Goal: Communication & Community: Answer question/provide support

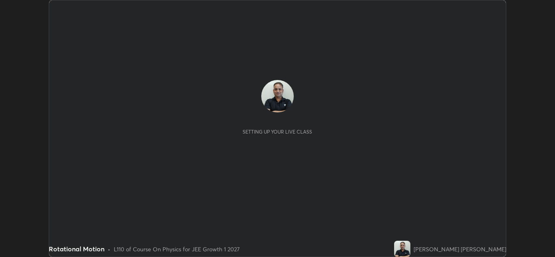
scroll to position [257, 555]
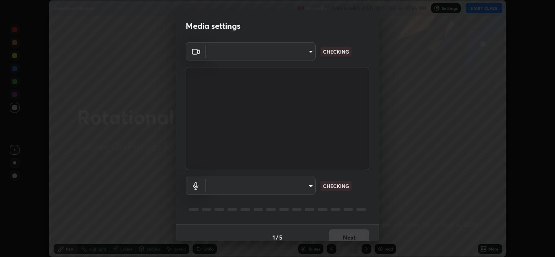
type input "a5fd4db2a2ff04be9e75800ceec395402009cfa99126b0c31c67d7c87717ec82"
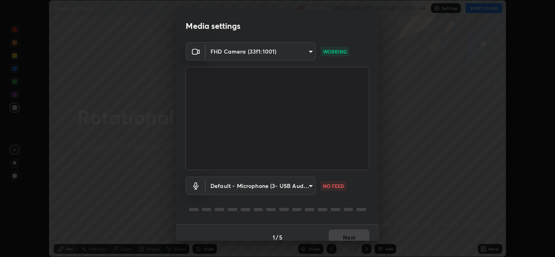
click at [292, 187] on body "Erase all Rotational Motion Recording WAS SCHEDULED TO START AT 10:45 AM Settin…" at bounding box center [277, 128] width 555 height 257
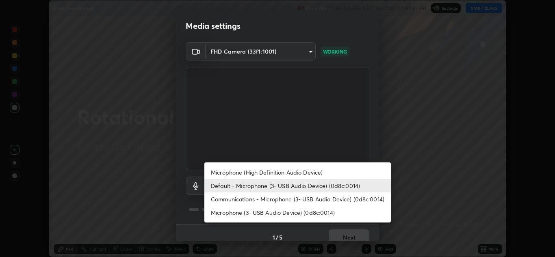
click at [294, 200] on li "Communications - Microphone (3- USB Audio Device) (0d8c:0014)" at bounding box center [298, 199] width 187 height 13
type input "communications"
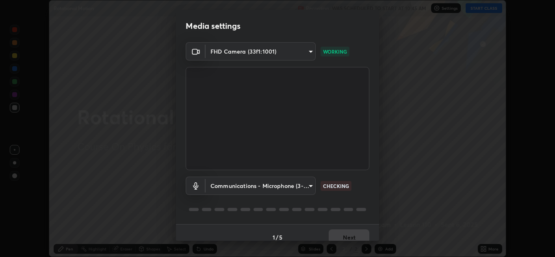
scroll to position [9, 0]
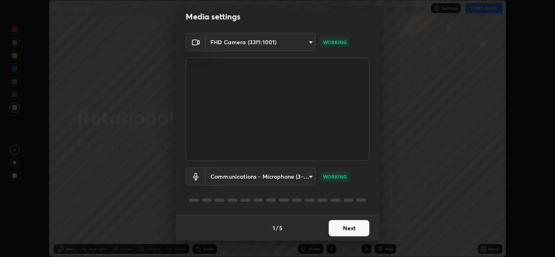
click at [346, 229] on button "Next" at bounding box center [349, 228] width 41 height 16
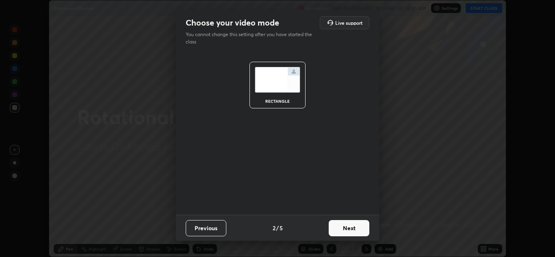
scroll to position [0, 0]
click at [350, 231] on button "Next" at bounding box center [349, 228] width 41 height 16
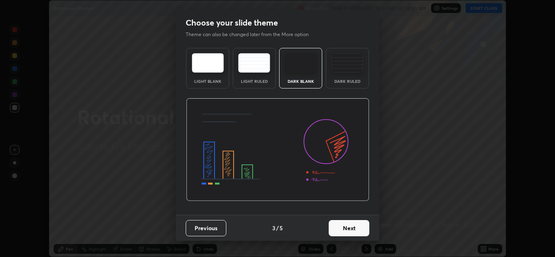
click at [346, 233] on button "Next" at bounding box center [349, 228] width 41 height 16
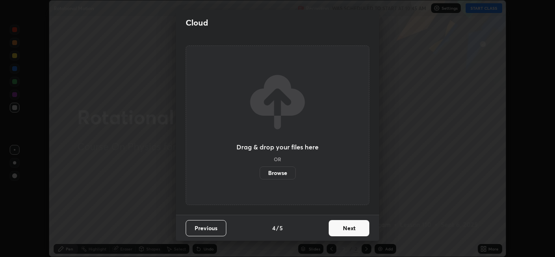
click at [344, 234] on button "Next" at bounding box center [349, 228] width 41 height 16
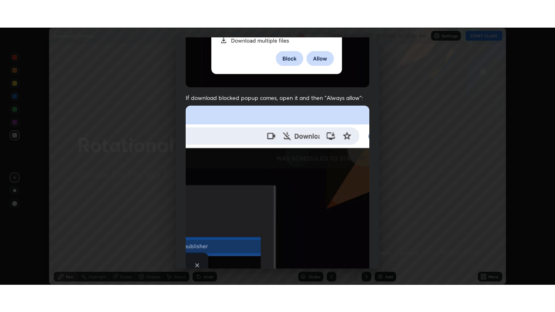
scroll to position [176, 0]
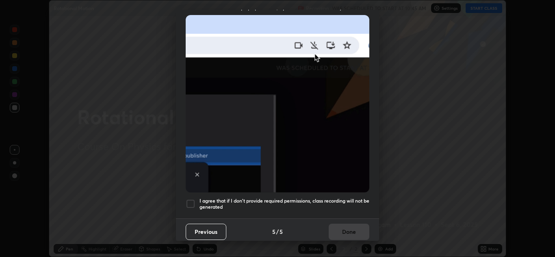
click at [194, 204] on div at bounding box center [191, 204] width 10 height 10
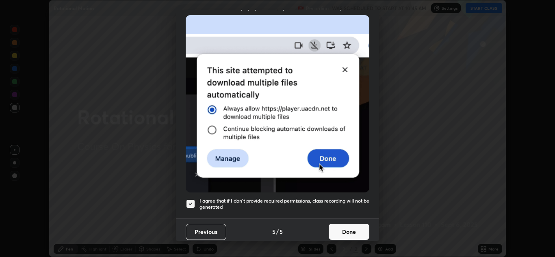
click at [348, 227] on button "Done" at bounding box center [349, 232] width 41 height 16
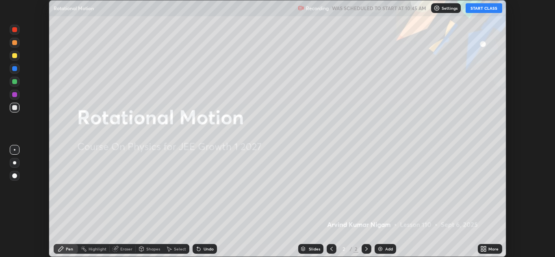
click at [492, 12] on button "START CLASS" at bounding box center [484, 8] width 37 height 10
click at [494, 249] on div "More" at bounding box center [494, 249] width 10 height 4
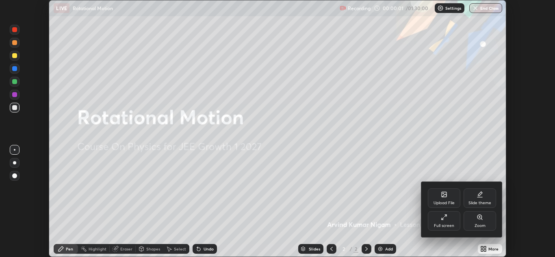
click at [451, 225] on div "Full screen" at bounding box center [444, 226] width 20 height 4
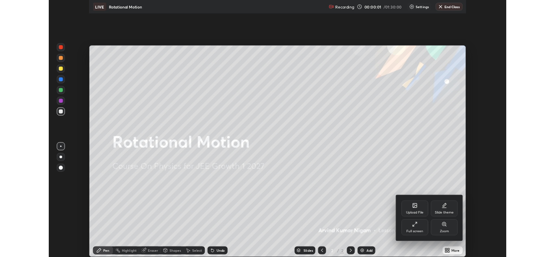
scroll to position [312, 555]
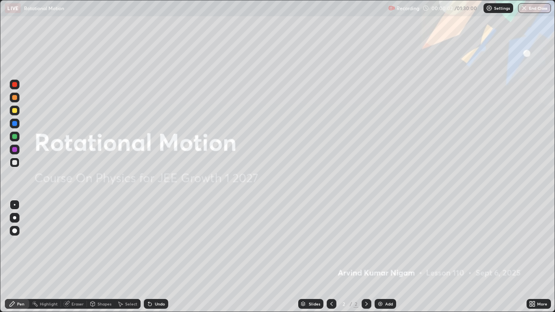
click at [387, 257] on div "Add" at bounding box center [386, 304] width 22 height 10
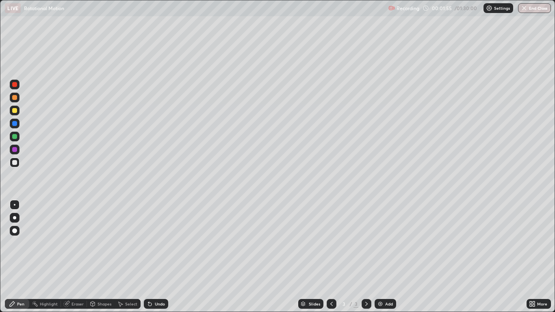
click at [14, 163] on div at bounding box center [14, 162] width 5 height 5
click at [99, 257] on div "Shapes" at bounding box center [105, 304] width 14 height 4
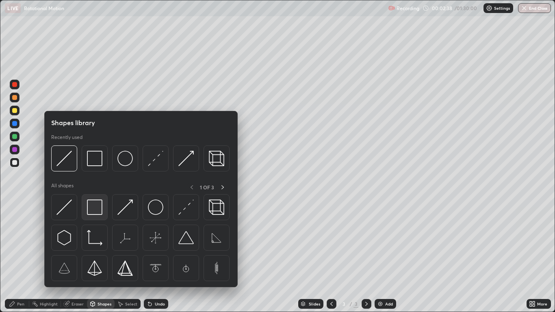
click at [95, 206] on img at bounding box center [94, 207] width 15 height 15
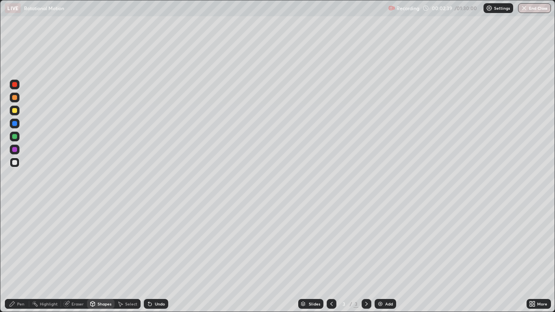
click at [14, 161] on div at bounding box center [14, 162] width 5 height 5
click at [93, 257] on icon at bounding box center [93, 305] width 0 height 3
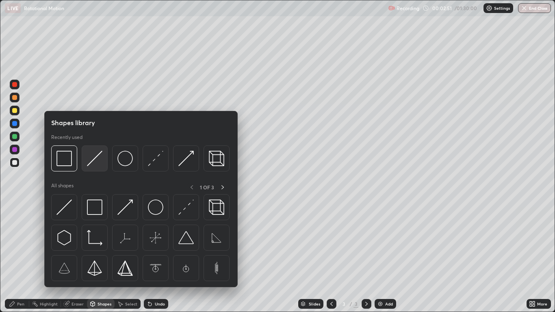
click at [89, 165] on img at bounding box center [94, 158] width 15 height 15
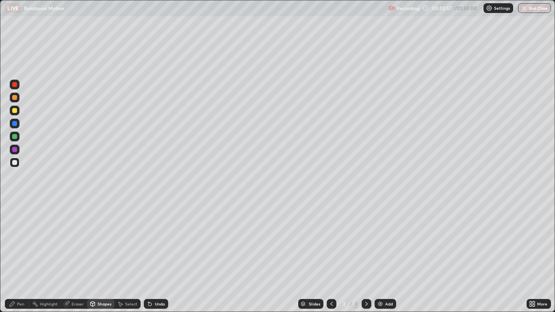
click at [19, 257] on div "Pen" at bounding box center [20, 304] width 7 height 4
click at [100, 257] on div "Shapes" at bounding box center [105, 304] width 14 height 4
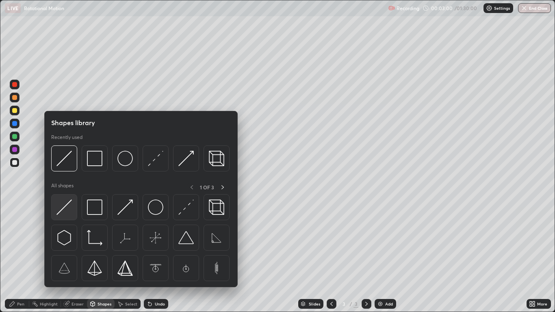
click at [60, 215] on img at bounding box center [64, 207] width 15 height 15
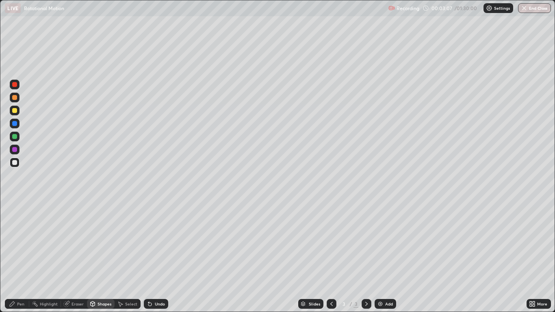
click at [19, 257] on div "Pen" at bounding box center [20, 304] width 7 height 4
click at [104, 257] on div "Shapes" at bounding box center [105, 304] width 14 height 4
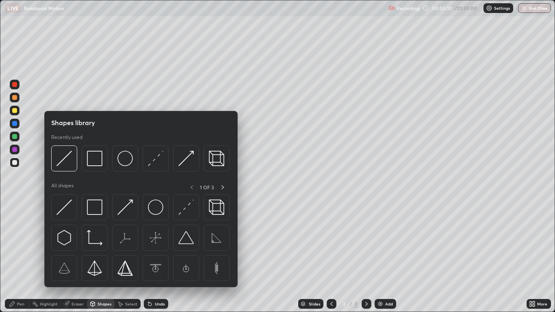
click at [65, 207] on img at bounding box center [64, 207] width 15 height 15
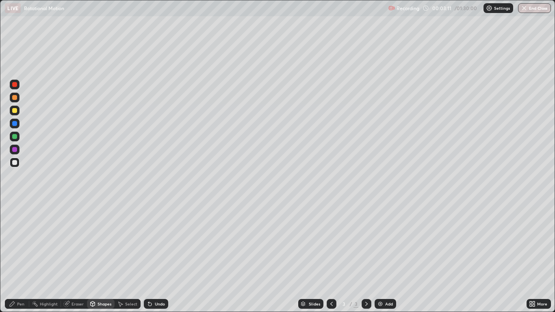
click at [16, 126] on div at bounding box center [14, 123] width 5 height 5
click at [100, 257] on div "Shapes" at bounding box center [105, 304] width 14 height 4
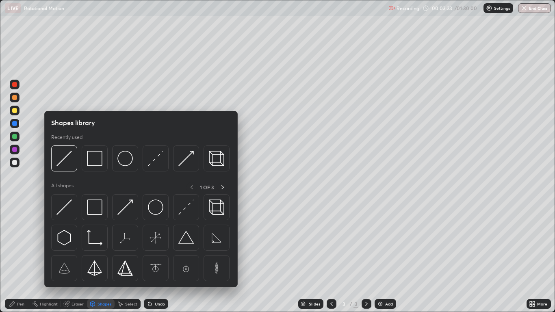
click at [150, 164] on img at bounding box center [155, 158] width 15 height 15
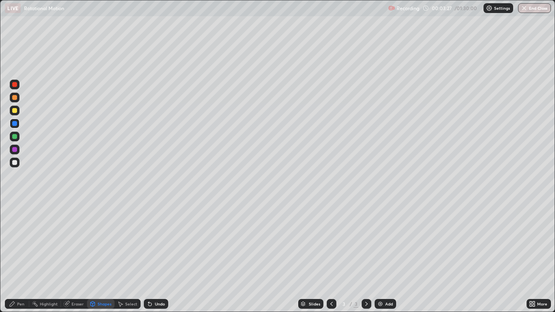
click at [25, 257] on div "Pen" at bounding box center [17, 304] width 24 height 10
click at [15, 163] on div at bounding box center [14, 162] width 5 height 5
click at [131, 257] on div "Select" at bounding box center [128, 304] width 26 height 10
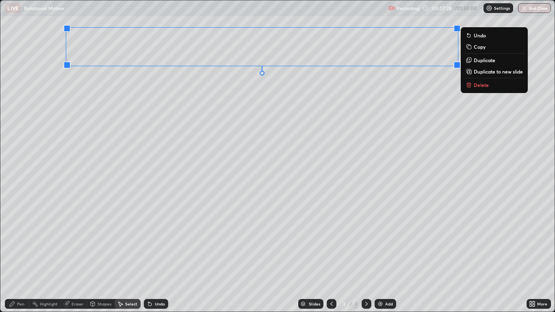
click at [493, 73] on p "Duplicate to new slide" at bounding box center [498, 71] width 49 height 7
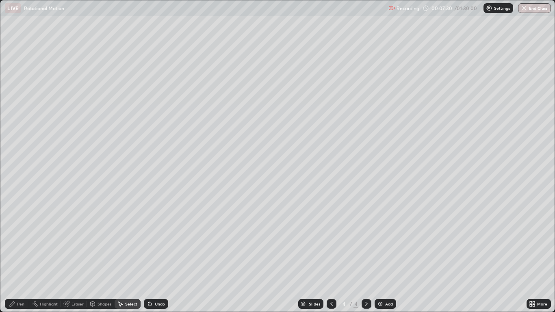
click at [80, 257] on div "Eraser" at bounding box center [78, 304] width 12 height 4
click at [17, 257] on div "Pen" at bounding box center [17, 304] width 24 height 10
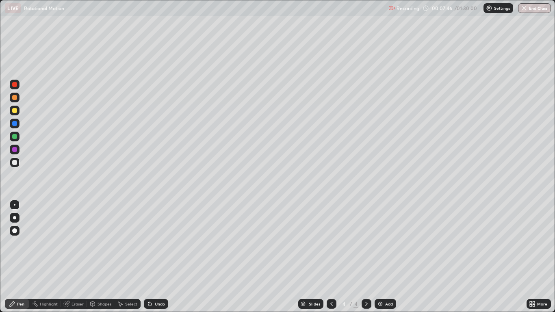
click at [532, 257] on icon at bounding box center [532, 304] width 7 height 7
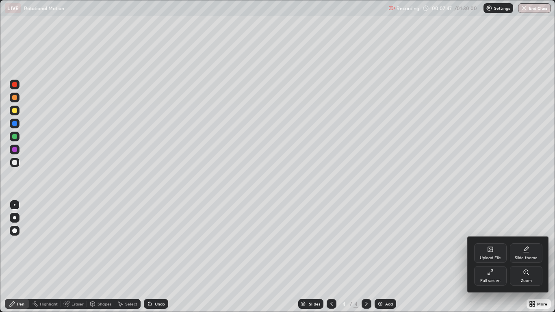
click at [492, 257] on div "Full screen" at bounding box center [490, 276] width 33 height 20
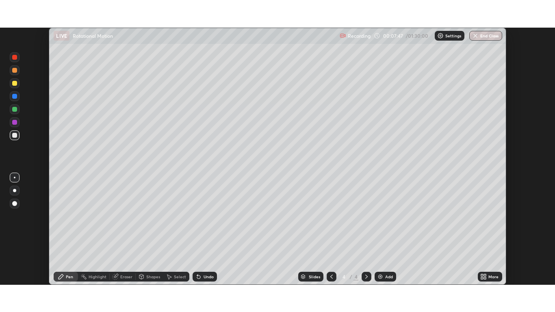
scroll to position [40401, 40103]
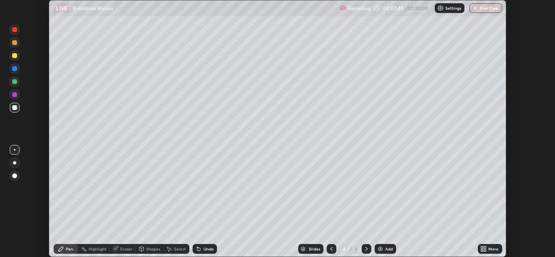
click at [485, 250] on icon at bounding box center [485, 251] width 2 height 2
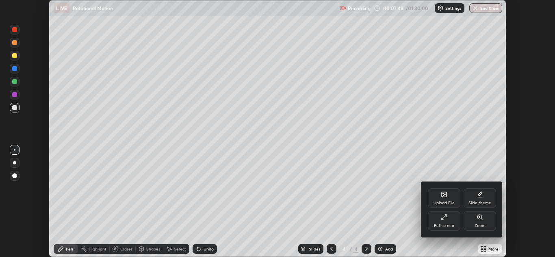
click at [448, 225] on div "Full screen" at bounding box center [444, 226] width 20 height 4
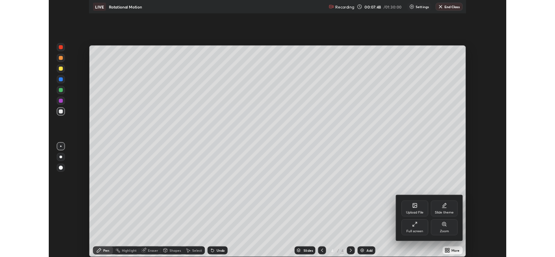
scroll to position [312, 555]
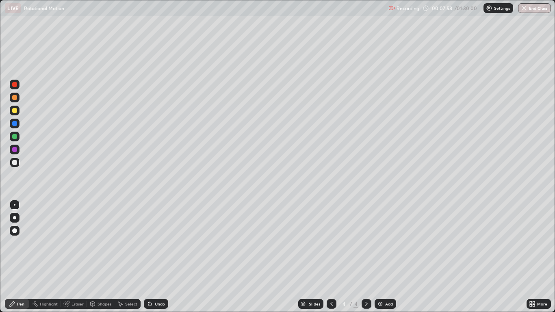
click at [100, 257] on div "Shapes" at bounding box center [105, 304] width 14 height 4
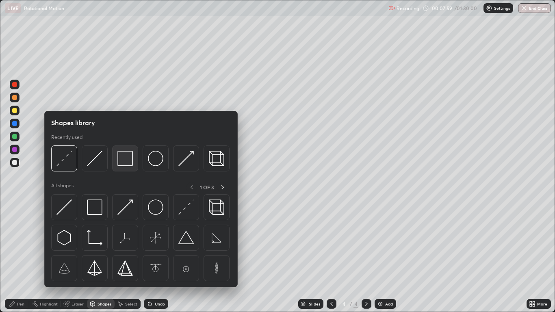
click at [122, 163] on img at bounding box center [125, 158] width 15 height 15
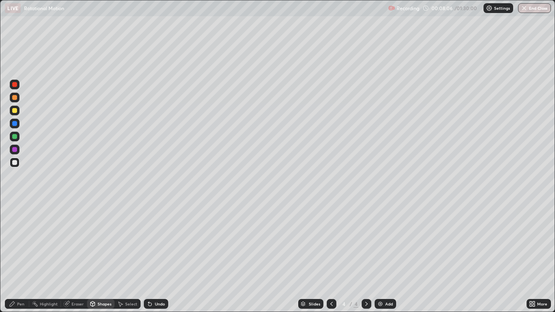
click at [99, 257] on div "Shapes" at bounding box center [105, 304] width 14 height 4
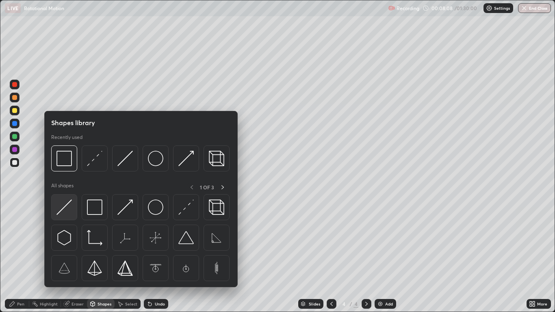
click at [64, 209] on img at bounding box center [64, 207] width 15 height 15
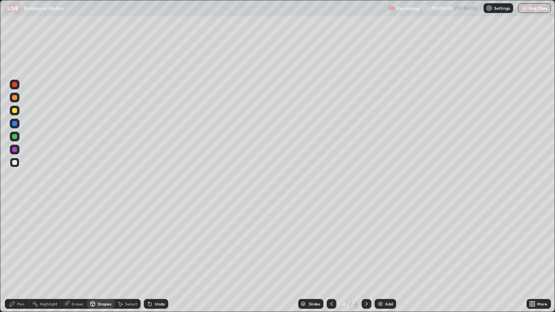
click at [16, 124] on div at bounding box center [14, 123] width 5 height 5
click at [22, 257] on div "Pen" at bounding box center [17, 304] width 24 height 10
click at [15, 163] on div at bounding box center [14, 162] width 5 height 5
click at [102, 257] on div "Shapes" at bounding box center [105, 304] width 14 height 4
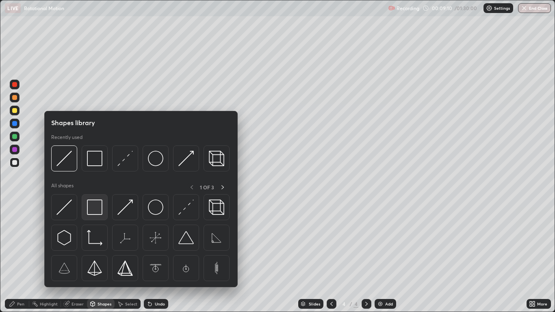
click at [92, 210] on img at bounding box center [94, 207] width 15 height 15
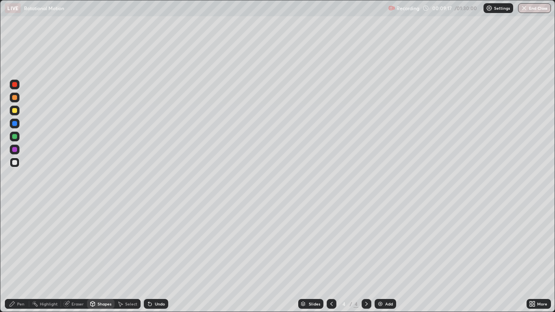
click at [98, 257] on div "Shapes" at bounding box center [105, 304] width 14 height 4
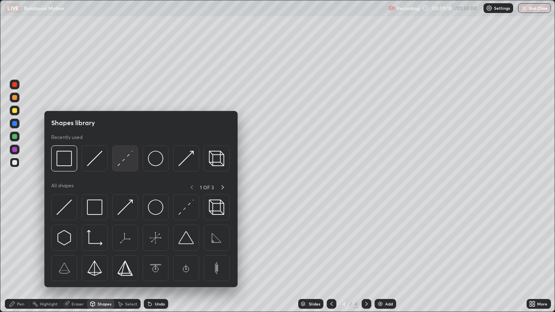
click at [122, 165] on img at bounding box center [125, 158] width 15 height 15
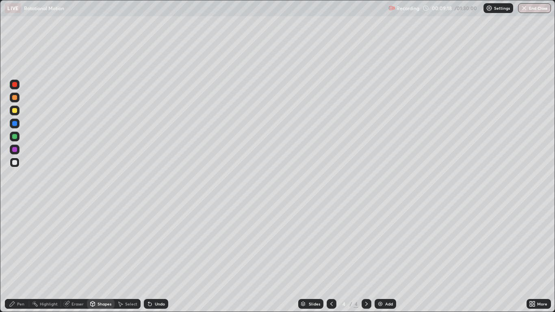
click at [15, 137] on div at bounding box center [14, 136] width 5 height 5
click at [22, 257] on div "Pen" at bounding box center [20, 304] width 7 height 4
click at [385, 257] on div "Add" at bounding box center [389, 304] width 8 height 4
click at [98, 257] on div "Shapes" at bounding box center [105, 304] width 14 height 4
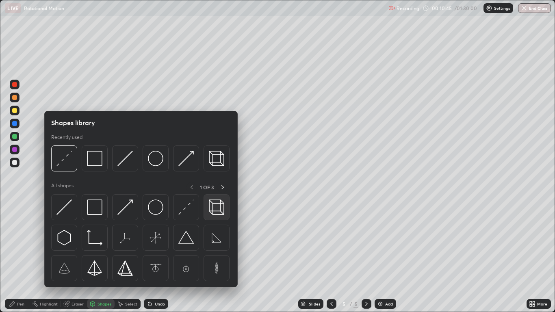
click at [217, 214] on img at bounding box center [216, 207] width 15 height 15
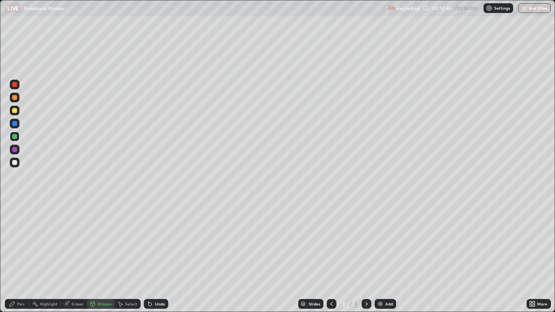
click at [13, 163] on div at bounding box center [14, 162] width 5 height 5
click at [19, 257] on div "Pen" at bounding box center [20, 304] width 7 height 4
click at [16, 112] on div at bounding box center [14, 110] width 5 height 5
click at [96, 257] on div "Shapes" at bounding box center [101, 304] width 28 height 10
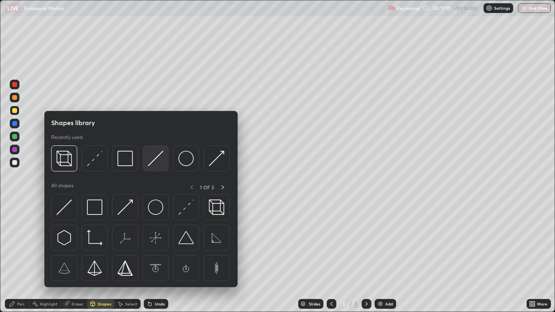
click at [148, 166] on div at bounding box center [156, 159] width 26 height 26
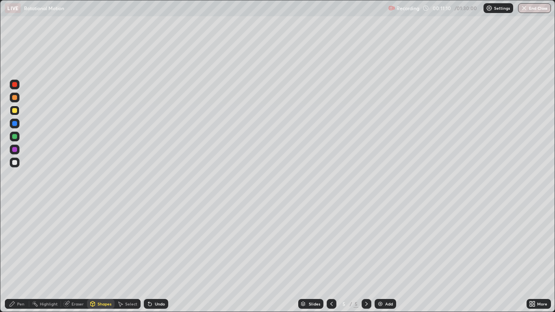
click at [15, 128] on div at bounding box center [15, 124] width 10 height 10
click at [16, 257] on div "Pen" at bounding box center [17, 304] width 24 height 10
click at [14, 112] on div at bounding box center [14, 110] width 5 height 5
click at [385, 257] on div "Add" at bounding box center [386, 304] width 22 height 10
click at [100, 257] on div "Shapes" at bounding box center [105, 304] width 14 height 4
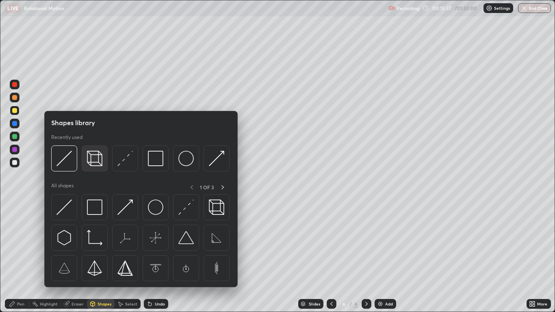
click at [97, 165] on img at bounding box center [94, 158] width 15 height 15
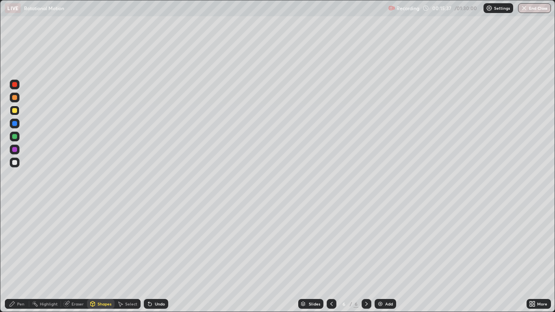
click at [16, 166] on div at bounding box center [15, 163] width 10 height 10
click at [22, 257] on div "Pen" at bounding box center [20, 304] width 7 height 4
click at [98, 257] on div "Shapes" at bounding box center [105, 304] width 14 height 4
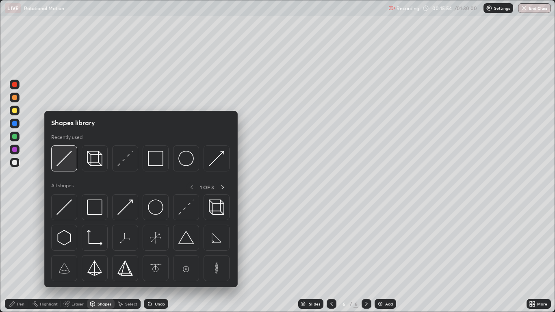
click at [61, 162] on img at bounding box center [64, 158] width 15 height 15
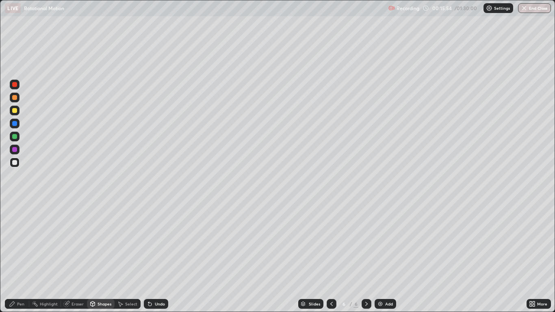
click at [15, 124] on div at bounding box center [14, 123] width 5 height 5
click at [25, 257] on div "Pen" at bounding box center [17, 304] width 24 height 10
click at [15, 111] on div at bounding box center [14, 110] width 5 height 5
click at [15, 139] on div at bounding box center [14, 136] width 5 height 5
click at [96, 257] on div "Shapes" at bounding box center [101, 304] width 28 height 10
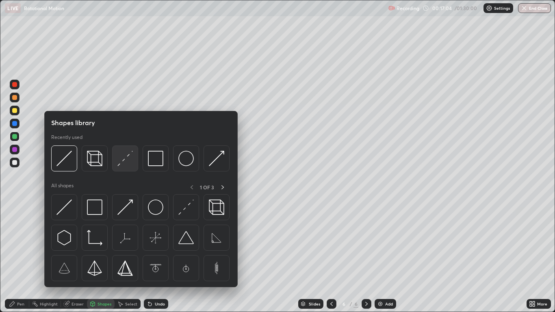
click at [118, 164] on img at bounding box center [125, 158] width 15 height 15
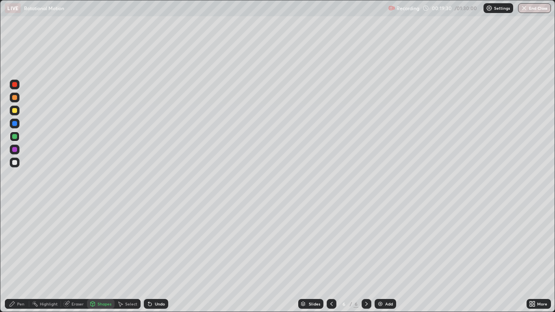
click at [387, 257] on div "Add" at bounding box center [389, 304] width 8 height 4
click at [98, 257] on div "Shapes" at bounding box center [105, 304] width 14 height 4
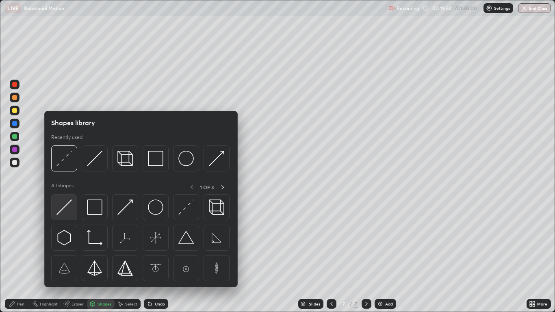
click at [61, 209] on img at bounding box center [64, 207] width 15 height 15
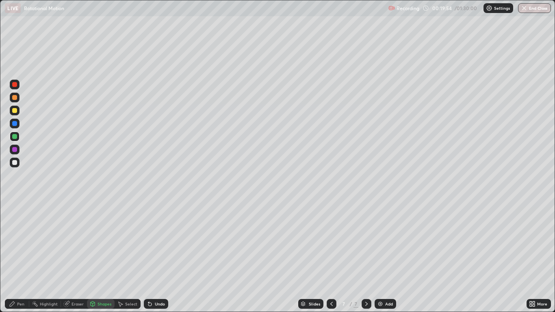
click at [14, 163] on div at bounding box center [14, 162] width 5 height 5
click at [15, 257] on icon at bounding box center [12, 304] width 7 height 7
click at [96, 257] on div "Shapes" at bounding box center [101, 304] width 28 height 10
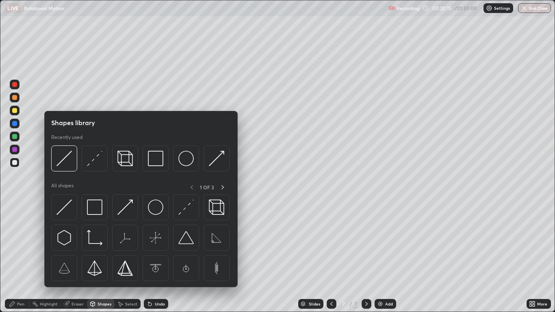
click at [129, 257] on div "Select" at bounding box center [131, 304] width 12 height 4
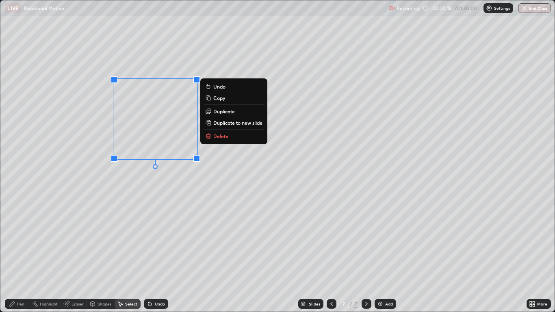
click at [224, 102] on button "Copy" at bounding box center [234, 98] width 61 height 10
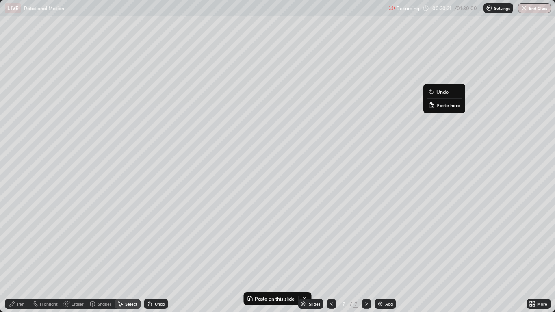
click at [432, 107] on rect at bounding box center [432, 105] width 2 height 3
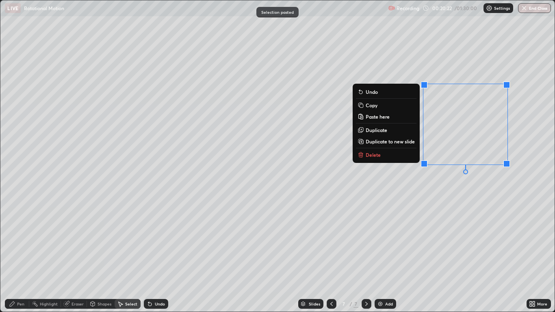
click at [421, 199] on div "0 ° Undo Copy Paste here Duplicate Duplicate to new slide Delete" at bounding box center [277, 155] width 554 height 311
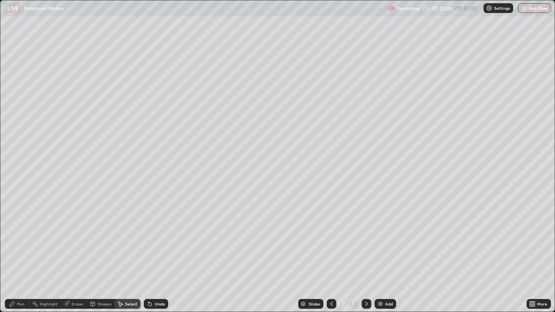
click at [106, 257] on div "Shapes" at bounding box center [105, 304] width 14 height 4
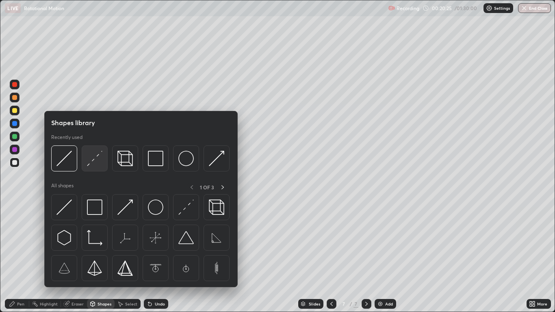
click at [86, 165] on div at bounding box center [95, 159] width 26 height 26
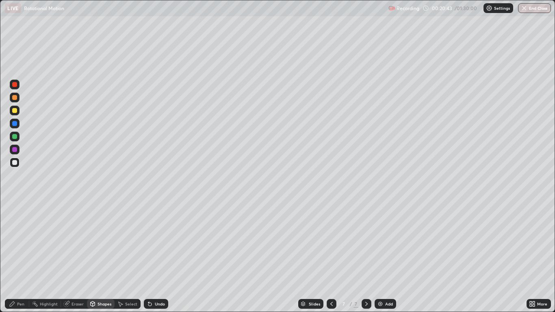
click at [23, 257] on div "Pen" at bounding box center [20, 304] width 7 height 4
click at [132, 257] on div "Select" at bounding box center [131, 304] width 12 height 4
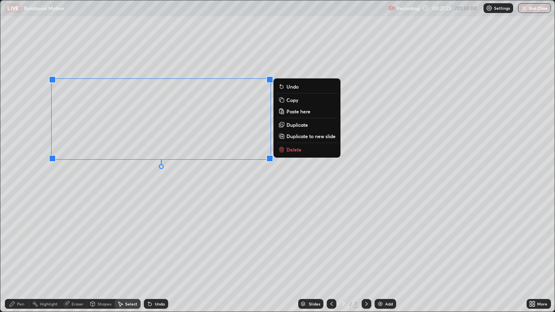
click at [305, 137] on p "Duplicate to new slide" at bounding box center [311, 136] width 49 height 7
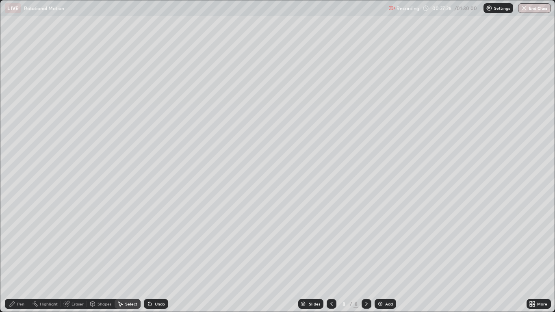
click at [532, 257] on icon at bounding box center [531, 306] width 2 height 2
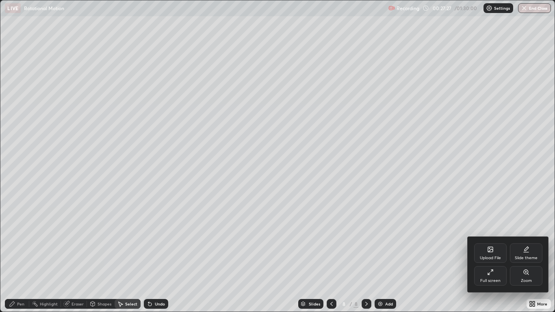
click at [495, 257] on div "Full screen" at bounding box center [491, 281] width 20 height 4
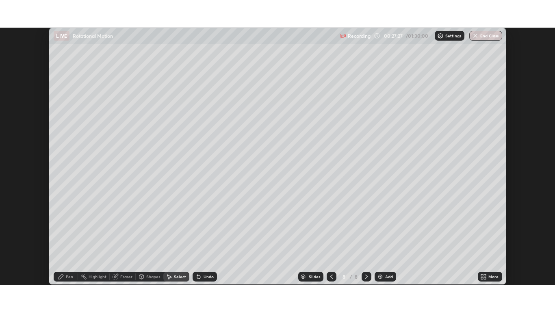
scroll to position [40401, 40103]
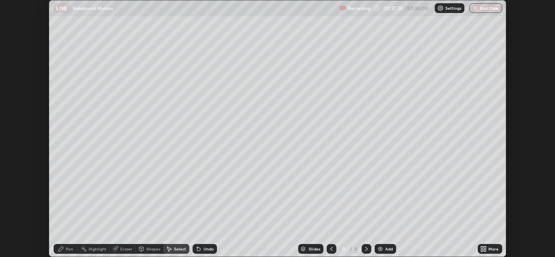
click at [492, 250] on div "More" at bounding box center [494, 249] width 10 height 4
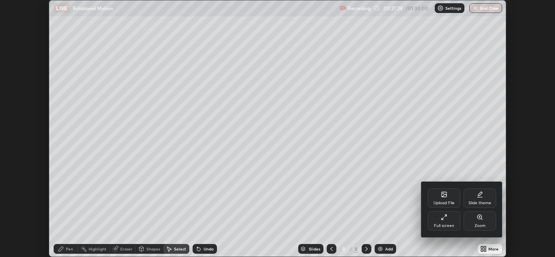
click at [453, 222] on div "Full screen" at bounding box center [444, 221] width 33 height 20
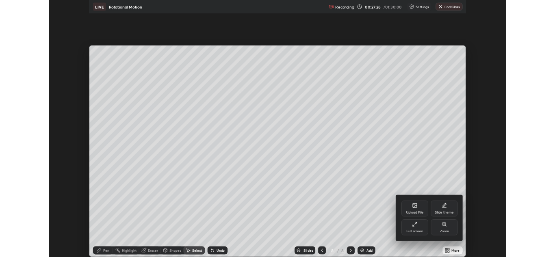
scroll to position [312, 555]
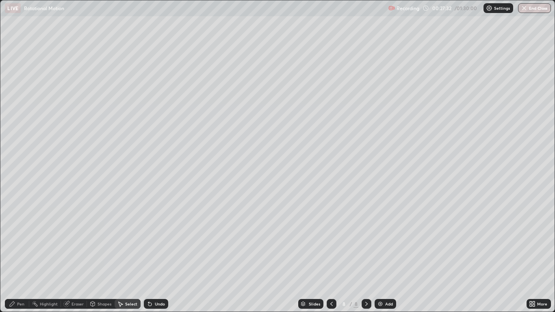
click at [76, 257] on div "Eraser" at bounding box center [78, 304] width 12 height 4
click at [20, 257] on div "Pen" at bounding box center [20, 304] width 7 height 4
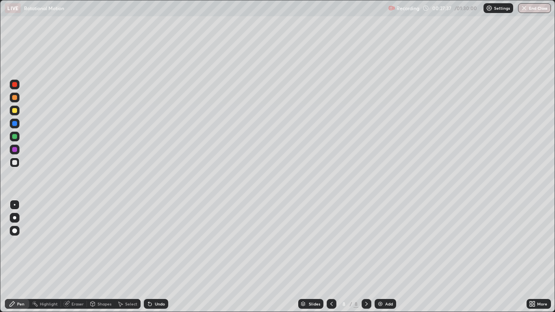
click at [100, 257] on div "Shapes" at bounding box center [105, 304] width 14 height 4
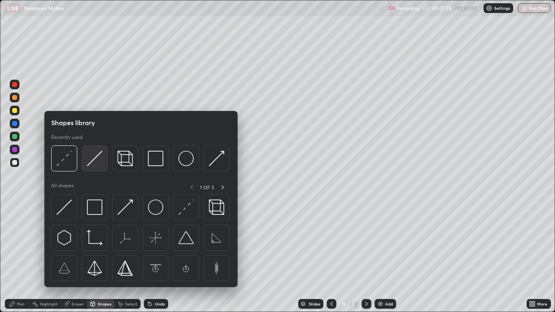
click at [89, 164] on img at bounding box center [94, 158] width 15 height 15
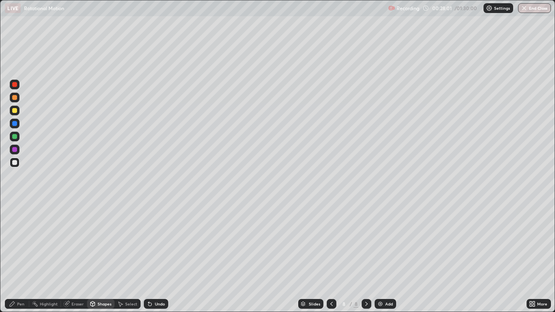
click at [16, 257] on div "Pen" at bounding box center [17, 304] width 24 height 10
click at [330, 257] on icon at bounding box center [332, 304] width 7 height 7
click at [102, 257] on div "Shapes" at bounding box center [105, 304] width 14 height 4
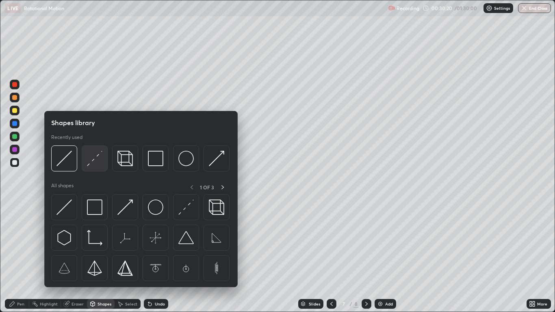
click at [88, 166] on div at bounding box center [95, 159] width 26 height 26
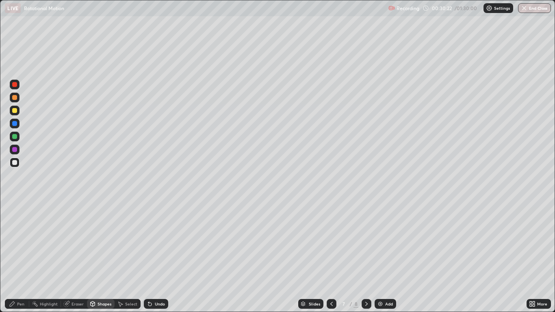
click at [22, 257] on div "Pen" at bounding box center [17, 304] width 24 height 10
click at [15, 110] on div at bounding box center [14, 110] width 5 height 5
click at [368, 257] on icon at bounding box center [366, 304] width 7 height 7
click at [131, 257] on div "Select" at bounding box center [131, 304] width 12 height 4
click at [331, 257] on icon at bounding box center [332, 304] width 7 height 7
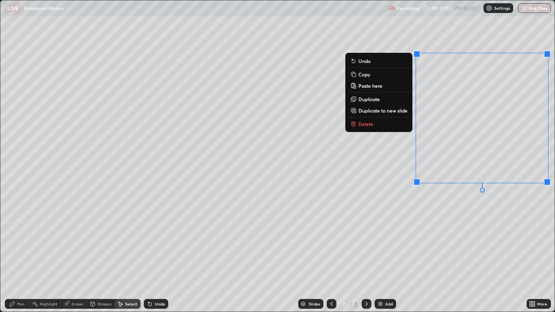
click at [396, 77] on button "Copy" at bounding box center [379, 75] width 61 height 10
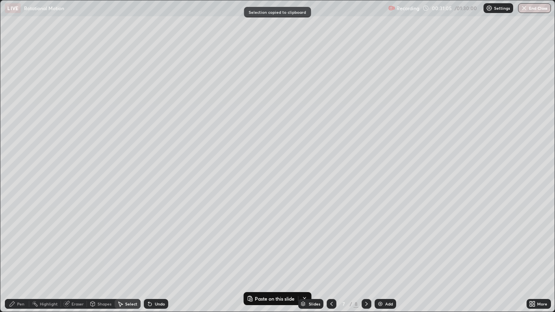
click at [367, 257] on icon at bounding box center [366, 304] width 7 height 7
click at [385, 257] on div "Add" at bounding box center [386, 304] width 22 height 10
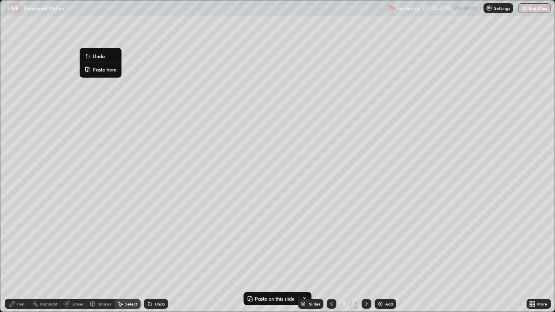
click at [97, 68] on p "Paste here" at bounding box center [105, 69] width 24 height 7
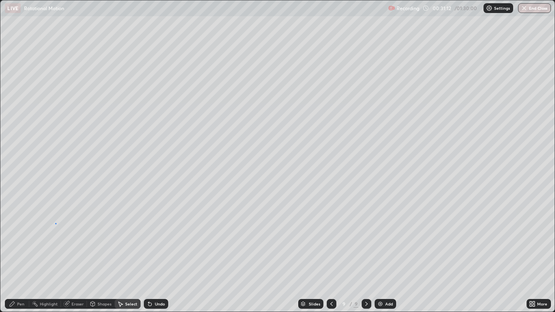
click at [56, 224] on div "0 ° Undo Copy Paste here Duplicate Duplicate to new slide Delete" at bounding box center [277, 155] width 554 height 311
click at [25, 257] on div "Pen" at bounding box center [17, 304] width 24 height 10
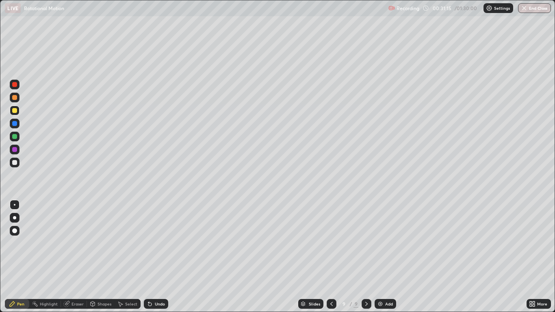
click at [16, 163] on div at bounding box center [14, 162] width 5 height 5
click at [531, 257] on icon at bounding box center [531, 303] width 2 height 2
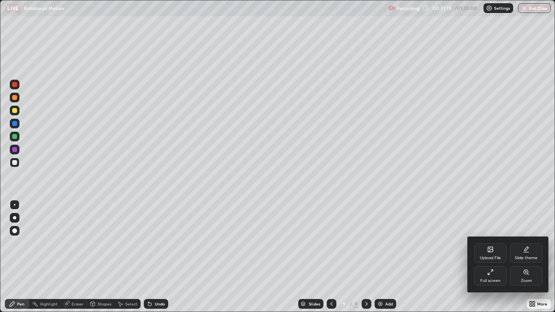
click at [492, 257] on icon at bounding box center [490, 272] width 7 height 7
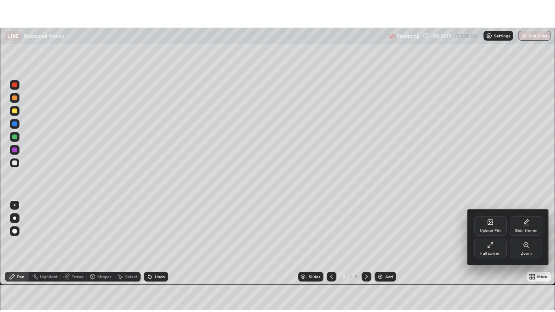
scroll to position [40401, 40103]
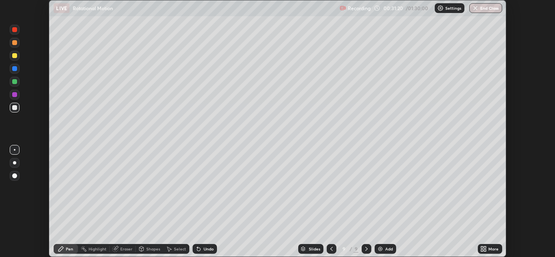
click at [490, 247] on div "More" at bounding box center [494, 249] width 10 height 4
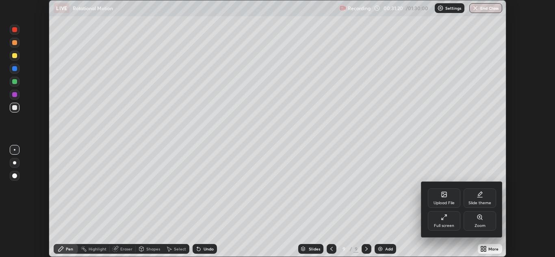
click at [457, 224] on div "Full screen" at bounding box center [444, 221] width 33 height 20
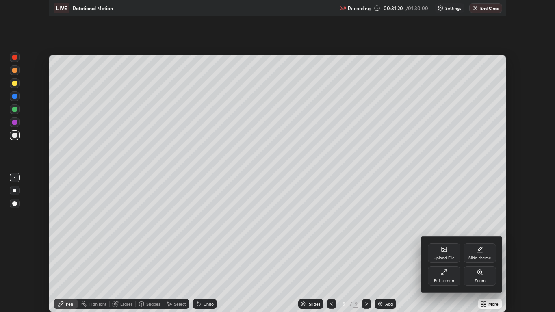
scroll to position [312, 555]
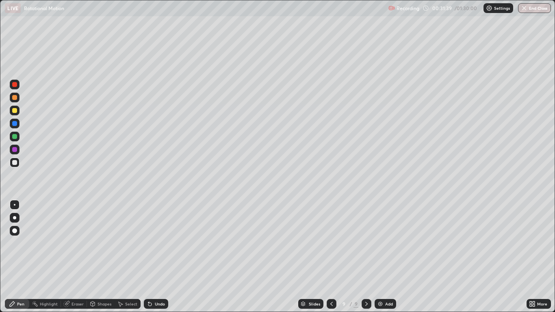
click at [16, 161] on div at bounding box center [14, 162] width 5 height 5
click at [98, 257] on div "Shapes" at bounding box center [105, 304] width 14 height 4
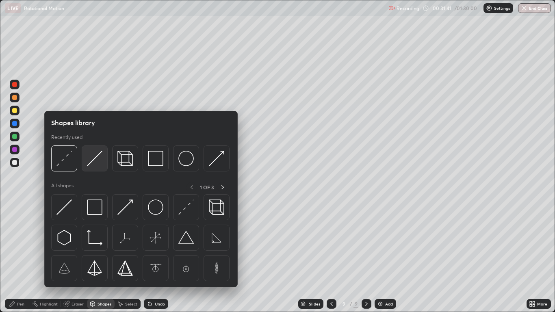
click at [87, 166] on div at bounding box center [95, 159] width 26 height 26
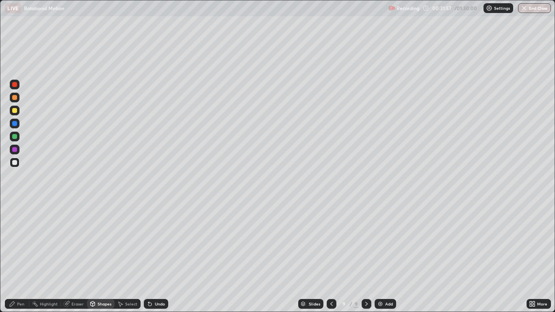
click at [19, 257] on div "Pen" at bounding box center [20, 304] width 7 height 4
click at [149, 257] on icon at bounding box center [149, 304] width 3 height 3
click at [331, 257] on icon at bounding box center [332, 304] width 7 height 7
click at [368, 257] on div at bounding box center [367, 304] width 10 height 10
click at [383, 257] on img at bounding box center [380, 304] width 7 height 7
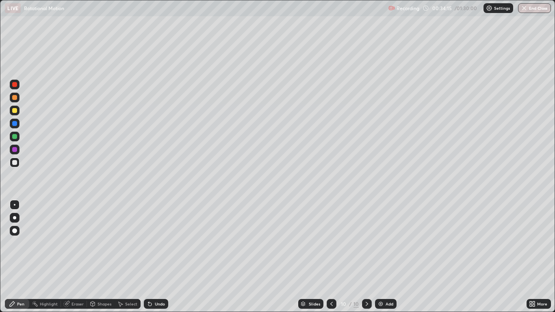
click at [95, 257] on icon at bounding box center [93, 304] width 4 height 5
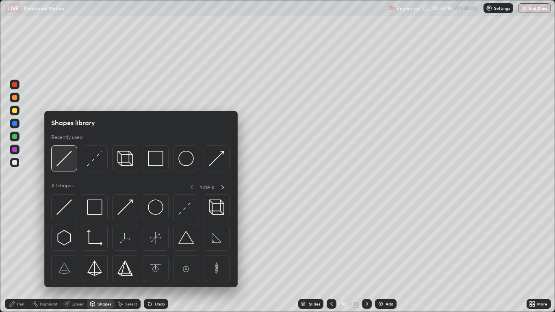
click at [61, 164] on img at bounding box center [64, 158] width 15 height 15
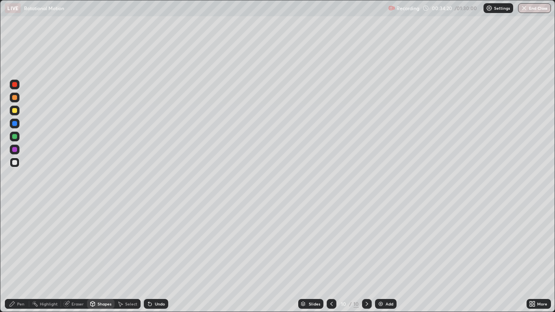
click at [19, 257] on div "Pen" at bounding box center [20, 304] width 7 height 4
click at [17, 257] on div "Pen" at bounding box center [17, 304] width 24 height 10
click at [98, 257] on div "Shapes" at bounding box center [101, 304] width 28 height 10
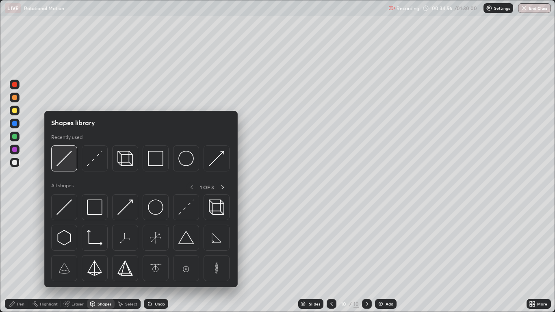
click at [61, 165] on img at bounding box center [64, 158] width 15 height 15
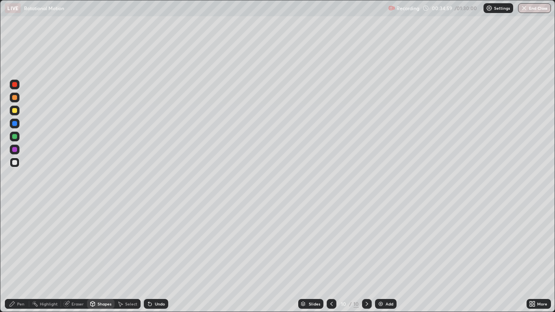
click at [155, 257] on div "Undo" at bounding box center [160, 304] width 10 height 4
click at [98, 257] on div "Shapes" at bounding box center [105, 304] width 14 height 4
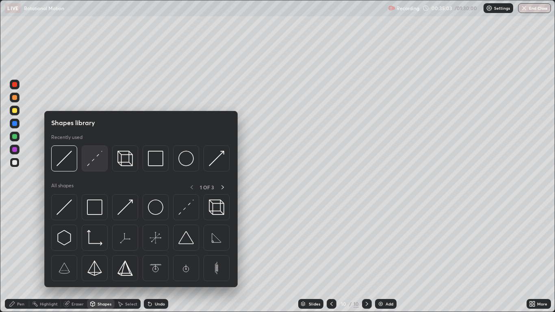
click at [90, 164] on img at bounding box center [94, 158] width 15 height 15
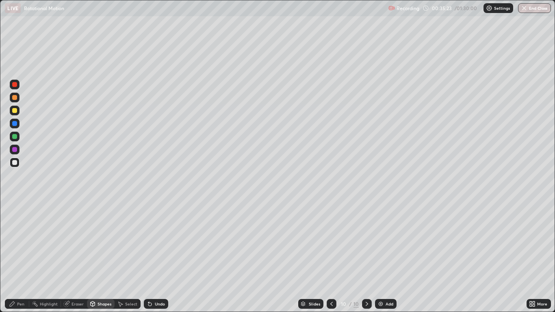
click at [22, 257] on div "Pen" at bounding box center [20, 304] width 7 height 4
click at [164, 257] on div "Undo" at bounding box center [160, 304] width 10 height 4
click at [159, 257] on div "Undo" at bounding box center [160, 304] width 10 height 4
click at [158, 257] on div "Undo" at bounding box center [160, 304] width 10 height 4
click at [157, 257] on div "Undo" at bounding box center [160, 304] width 10 height 4
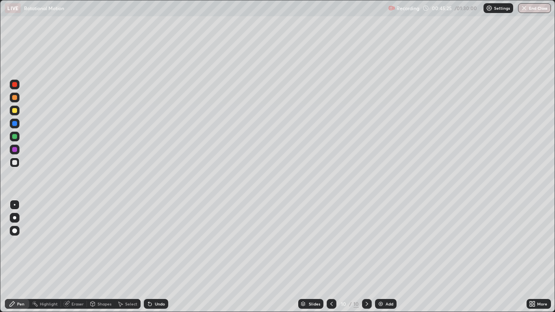
click at [157, 257] on div "Undo" at bounding box center [160, 304] width 10 height 4
click at [156, 257] on div "Undo" at bounding box center [156, 304] width 24 height 10
click at [156, 257] on div "Undo" at bounding box center [160, 304] width 10 height 4
click at [155, 257] on div "Undo" at bounding box center [160, 304] width 10 height 4
click at [156, 257] on div "Undo" at bounding box center [156, 304] width 24 height 10
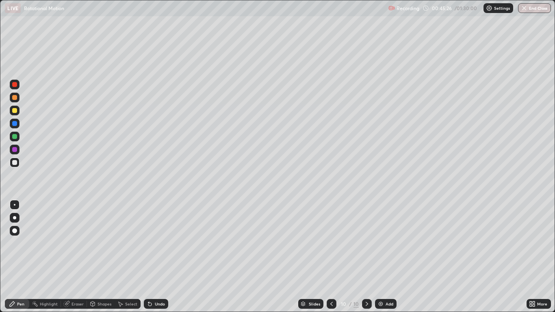
click at [156, 257] on div "Undo" at bounding box center [156, 304] width 24 height 10
click at [157, 257] on div "Undo" at bounding box center [156, 304] width 24 height 10
click at [158, 257] on div "Undo" at bounding box center [156, 304] width 24 height 10
click at [159, 257] on div "Undo" at bounding box center [160, 304] width 10 height 4
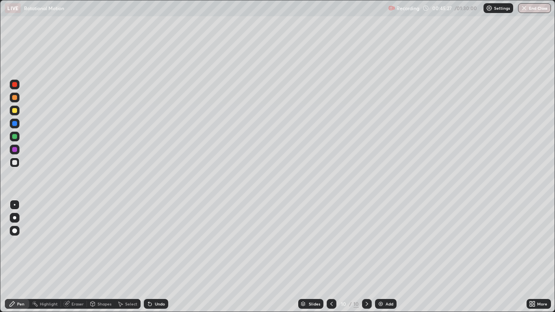
click at [158, 257] on div "Undo" at bounding box center [160, 304] width 10 height 4
click at [126, 257] on div "Select" at bounding box center [131, 304] width 12 height 4
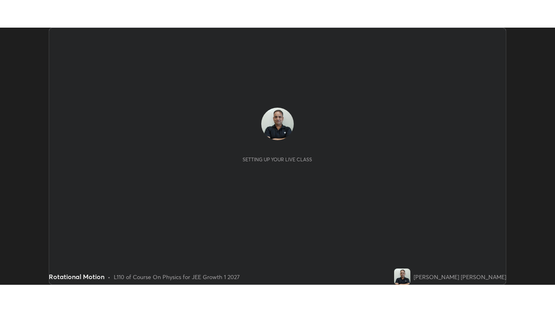
scroll to position [257, 555]
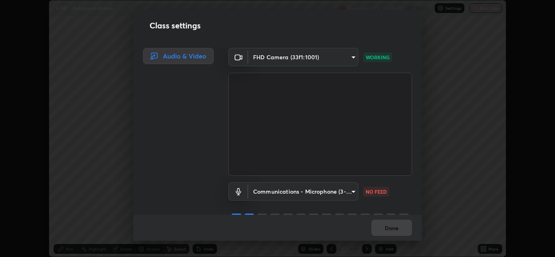
click at [320, 198] on body "Erase all LIVE Rotational Motion Recording 00:46:26 / 01:30:00 Settings End Cla…" at bounding box center [277, 128] width 555 height 257
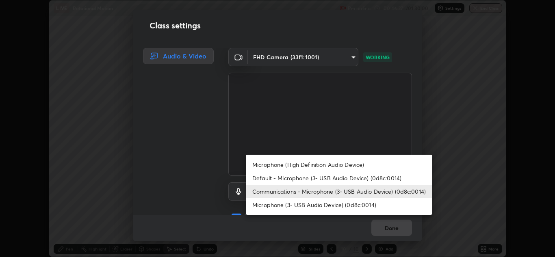
click at [313, 192] on li "Communications - Microphone (3- USB Audio Device) (0d8c:0014)" at bounding box center [339, 191] width 187 height 13
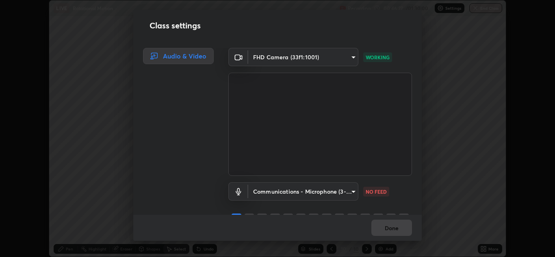
click at [320, 183] on body "Erase all LIVE Rotational Motion Recording 00:46:27 / 01:30:00 Settings End Cla…" at bounding box center [277, 128] width 555 height 257
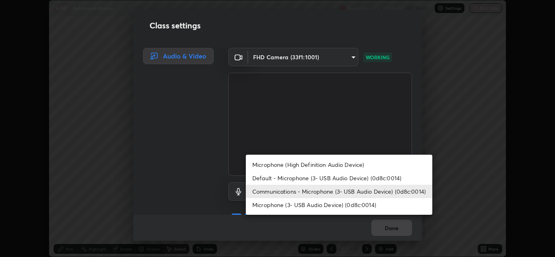
click at [342, 179] on li "Default - Microphone (3- USB Audio Device) (0d8c:0014)" at bounding box center [339, 178] width 187 height 13
type input "default"
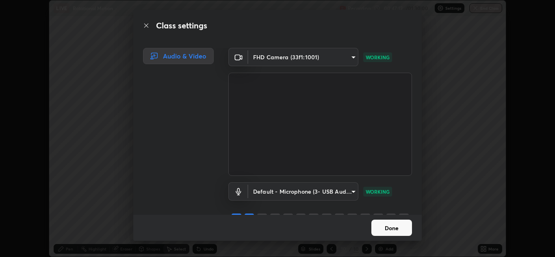
click at [390, 230] on button "Done" at bounding box center [392, 228] width 41 height 16
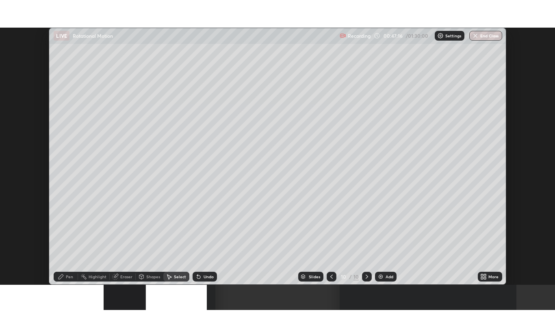
scroll to position [312, 555]
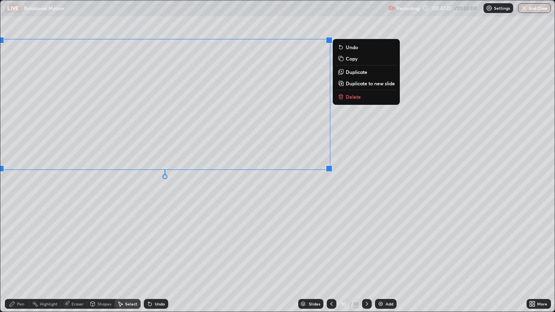
click at [345, 85] on button "Duplicate to new slide" at bounding box center [366, 83] width 61 height 10
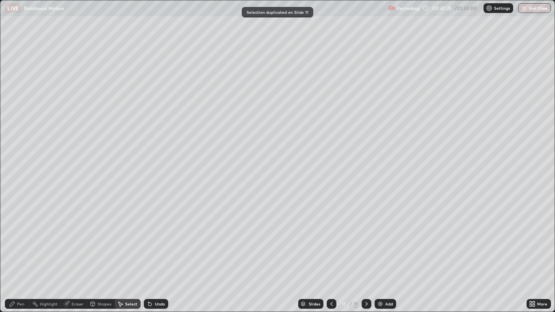
click at [332, 257] on icon at bounding box center [332, 304] width 7 height 7
click at [331, 257] on icon at bounding box center [332, 304] width 7 height 7
click at [371, 257] on div at bounding box center [367, 304] width 10 height 10
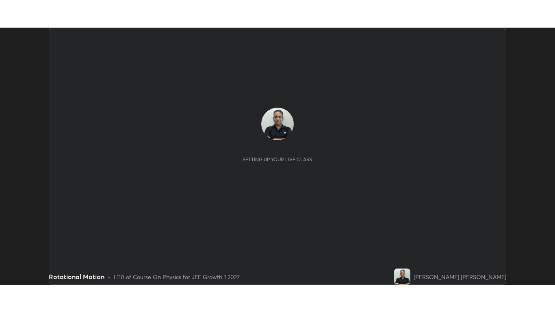
scroll to position [257, 555]
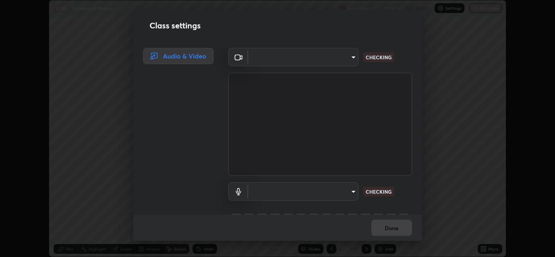
type input "a5fd4db2a2ff04be9e75800ceec395402009cfa99126b0c31c67d7c87717ec82"
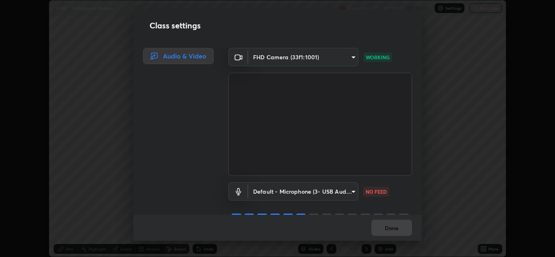
click at [336, 192] on body "Erase all LIVE Rotational Motion Recording 00:48:12 / 01:30:00 Settings End Cla…" at bounding box center [277, 128] width 555 height 257
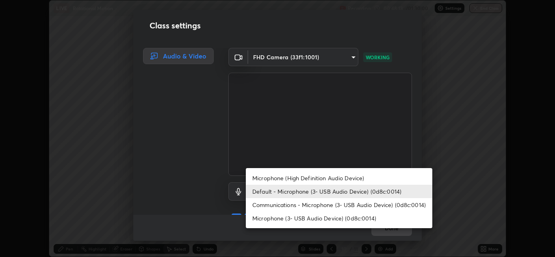
click at [322, 207] on li "Communications - Microphone (3- USB Audio Device) (0d8c:0014)" at bounding box center [339, 204] width 187 height 13
type input "communications"
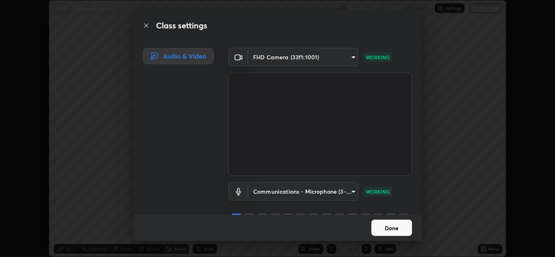
click at [396, 228] on button "Done" at bounding box center [392, 228] width 41 height 16
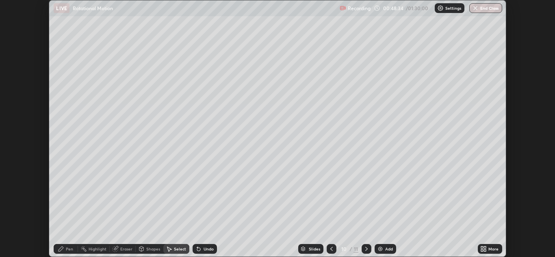
click at [493, 248] on div "More" at bounding box center [494, 249] width 10 height 4
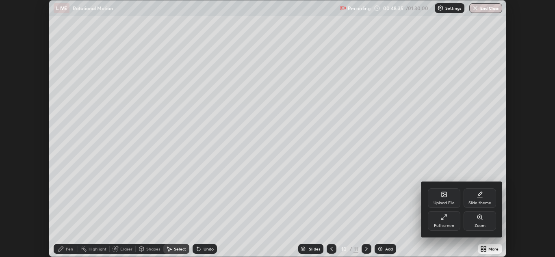
click at [452, 228] on div "Full screen" at bounding box center [444, 226] width 20 height 4
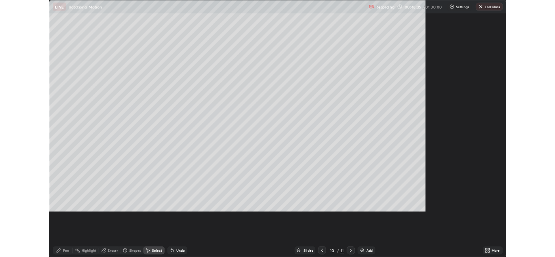
scroll to position [312, 555]
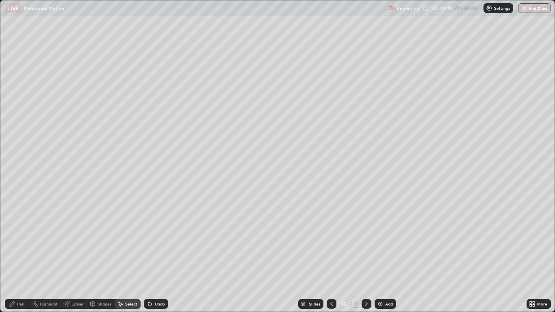
click at [96, 257] on icon at bounding box center [92, 304] width 7 height 7
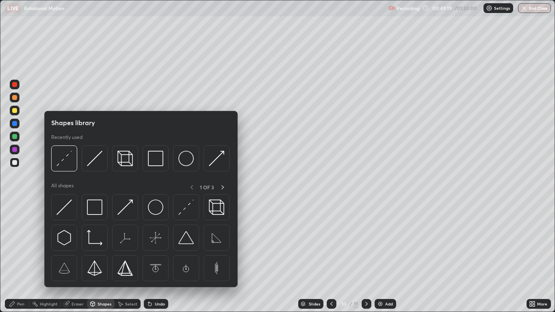
click at [69, 257] on icon at bounding box center [66, 304] width 7 height 7
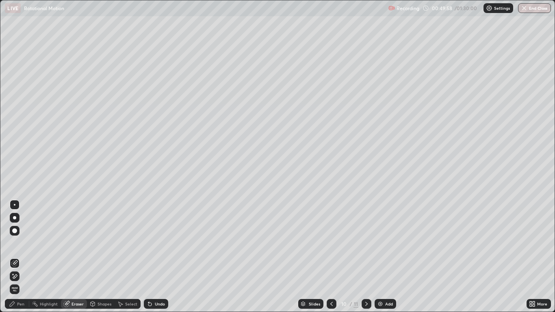
click at [157, 257] on div "Undo" at bounding box center [160, 304] width 10 height 4
click at [125, 257] on div "Select" at bounding box center [131, 304] width 12 height 4
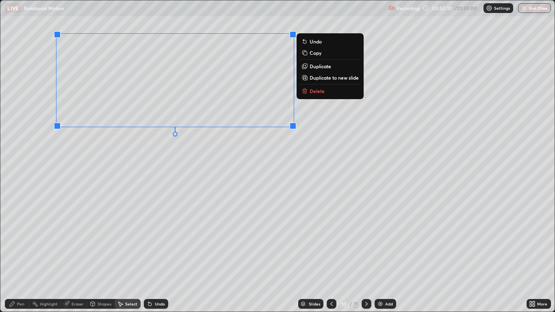
click at [76, 257] on div "Eraser" at bounding box center [74, 304] width 26 height 10
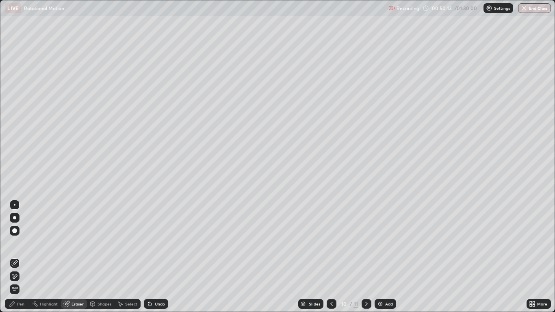
click at [24, 257] on div "Pen" at bounding box center [17, 304] width 24 height 10
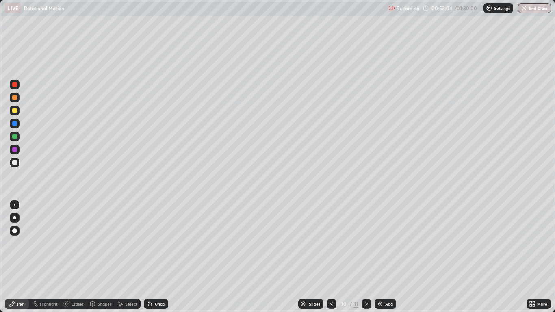
click at [70, 257] on div "Eraser" at bounding box center [74, 304] width 26 height 10
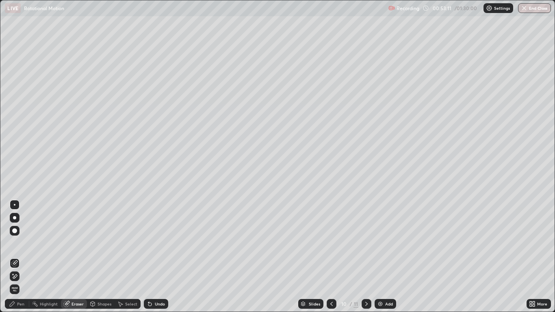
click at [17, 257] on div "Pen" at bounding box center [20, 304] width 7 height 4
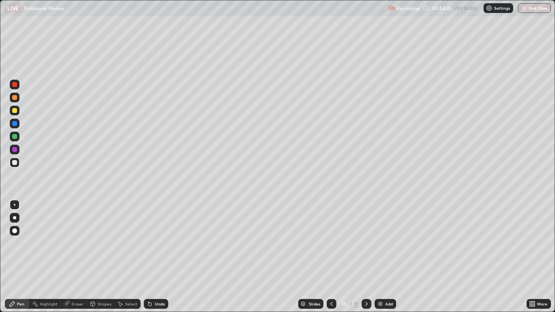
click at [366, 257] on icon at bounding box center [366, 304] width 7 height 7
click at [77, 257] on div "Eraser" at bounding box center [78, 304] width 12 height 4
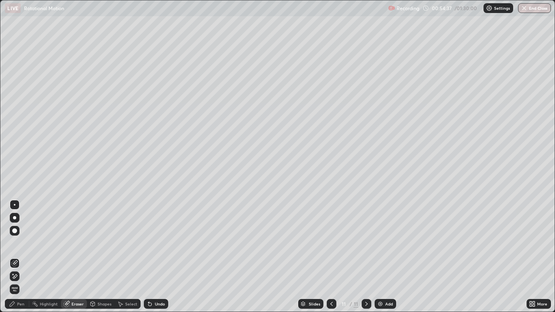
click at [19, 257] on div "Pen" at bounding box center [20, 304] width 7 height 4
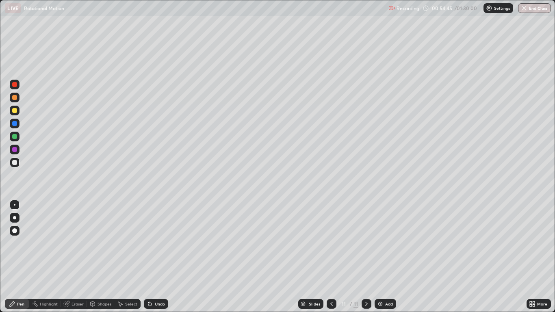
click at [95, 257] on icon at bounding box center [92, 304] width 7 height 7
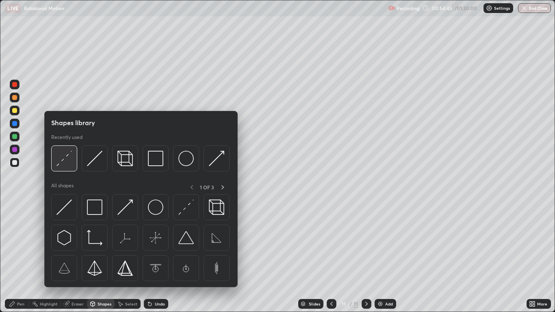
click at [63, 167] on div at bounding box center [64, 159] width 26 height 26
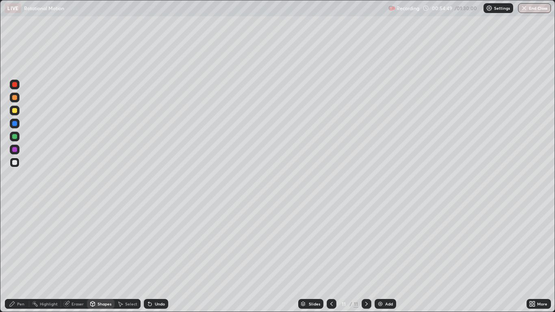
click at [15, 111] on div at bounding box center [14, 110] width 5 height 5
click at [22, 257] on div "Pen" at bounding box center [20, 304] width 7 height 4
click at [157, 257] on div "Undo" at bounding box center [156, 304] width 24 height 10
click at [99, 257] on div "Shapes" at bounding box center [105, 304] width 14 height 4
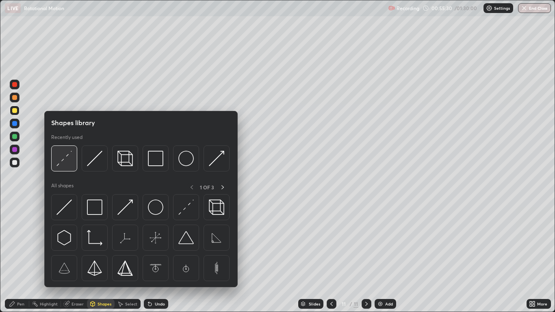
click at [65, 162] on img at bounding box center [64, 158] width 15 height 15
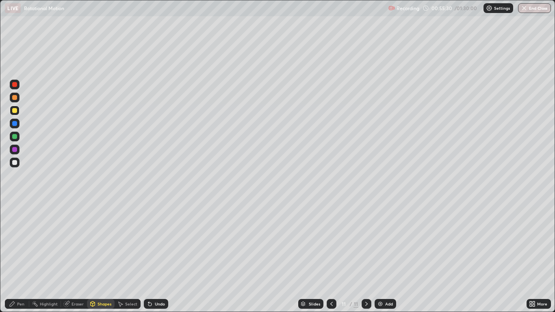
click at [15, 124] on div at bounding box center [14, 123] width 5 height 5
click at [23, 257] on div "Pen" at bounding box center [17, 304] width 24 height 10
click at [15, 164] on div at bounding box center [14, 162] width 5 height 5
click at [383, 257] on img at bounding box center [380, 304] width 7 height 7
click at [15, 163] on div at bounding box center [14, 162] width 5 height 5
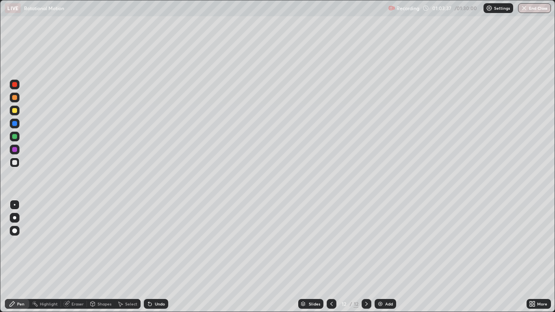
click at [155, 257] on div "Undo" at bounding box center [160, 304] width 10 height 4
click at [16, 112] on div at bounding box center [14, 110] width 5 height 5
click at [17, 158] on div at bounding box center [15, 163] width 10 height 10
click at [98, 257] on div "Shapes" at bounding box center [105, 304] width 14 height 4
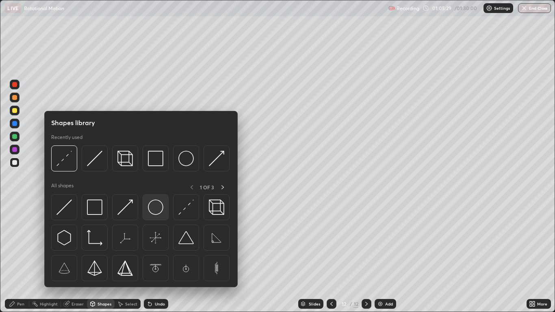
click at [155, 211] on img at bounding box center [155, 207] width 15 height 15
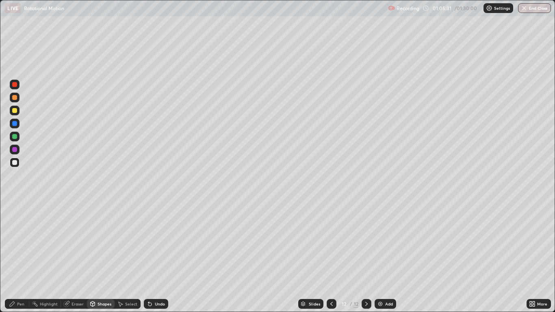
click at [104, 257] on div "Shapes" at bounding box center [105, 304] width 14 height 4
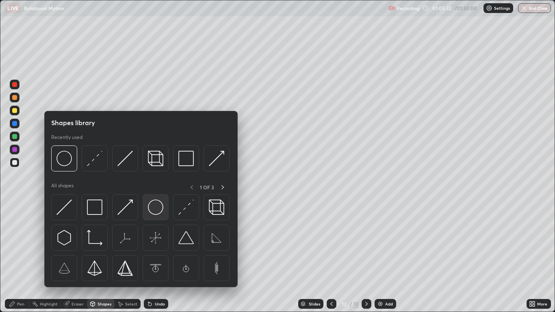
click at [155, 209] on img at bounding box center [155, 207] width 15 height 15
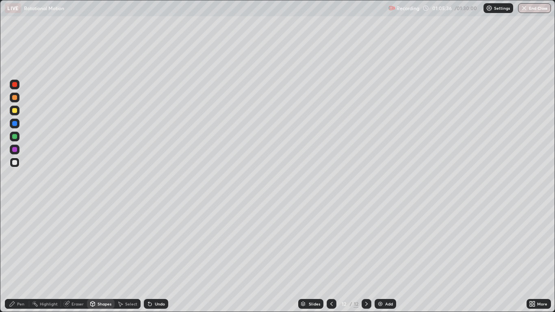
click at [105, 257] on div "Shapes" at bounding box center [105, 304] width 14 height 4
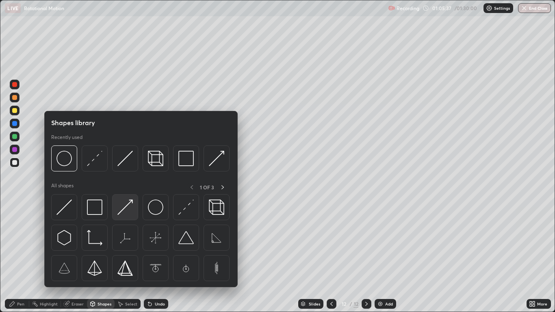
click at [120, 209] on img at bounding box center [125, 207] width 15 height 15
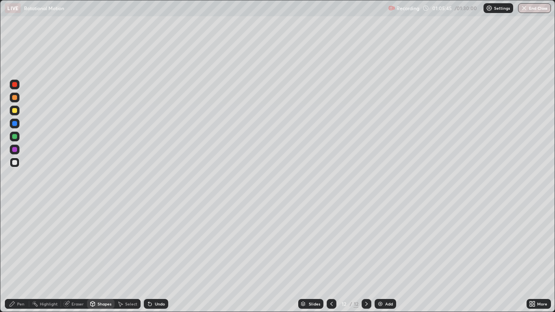
click at [126, 257] on div "Select" at bounding box center [131, 304] width 12 height 4
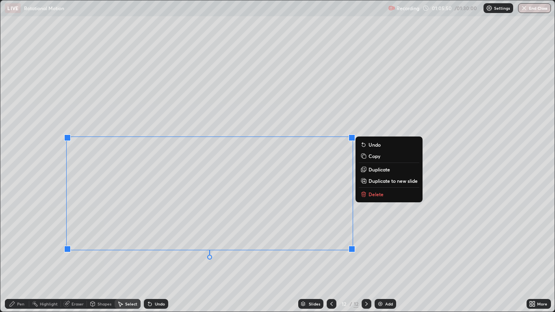
click at [375, 156] on p "Copy" at bounding box center [375, 156] width 12 height 7
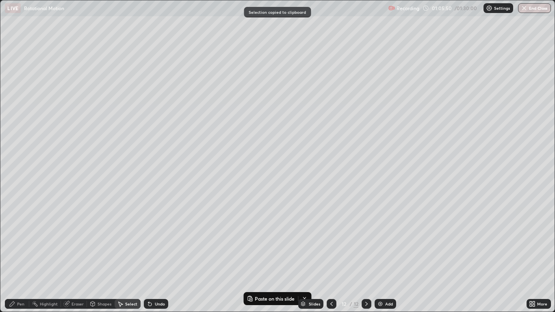
click at [383, 257] on img at bounding box center [380, 304] width 7 height 7
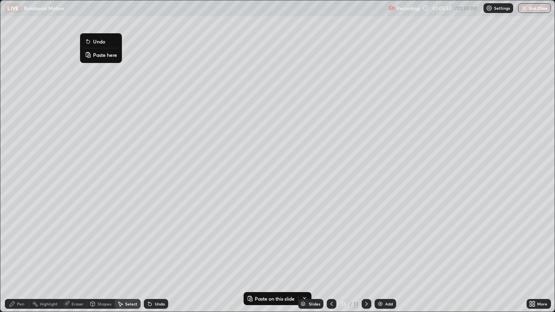
click at [102, 56] on p "Paste here" at bounding box center [105, 55] width 24 height 7
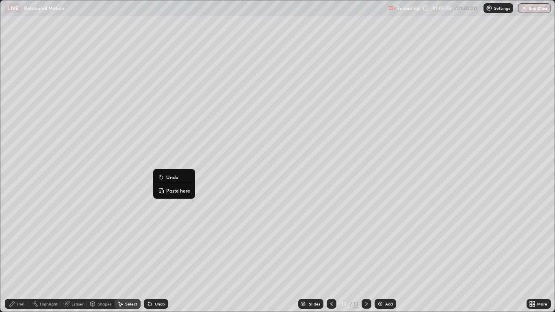
click at [169, 195] on button "Paste here" at bounding box center [174, 191] width 35 height 10
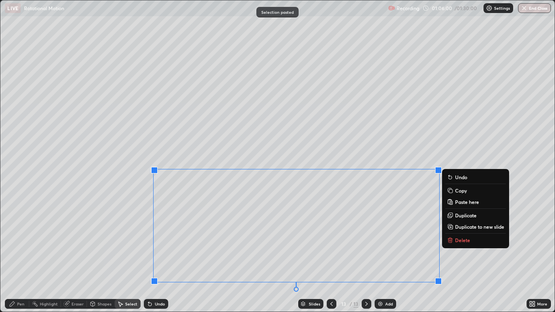
click at [129, 257] on div "0 ° Undo Copy Paste here Duplicate Duplicate to new slide Delete" at bounding box center [277, 155] width 554 height 311
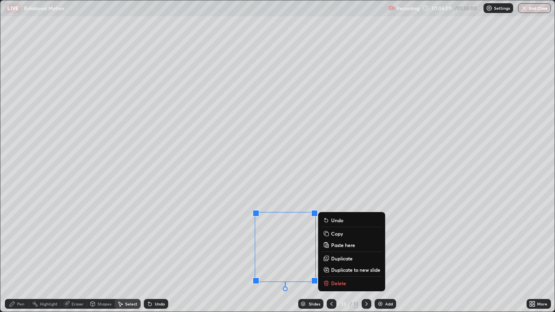
click at [533, 257] on icon at bounding box center [532, 304] width 7 height 7
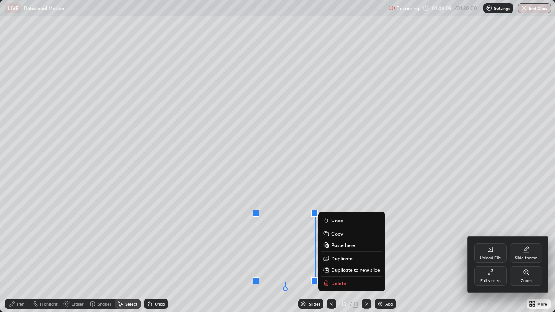
click at [494, 257] on div "Full screen" at bounding box center [490, 276] width 33 height 20
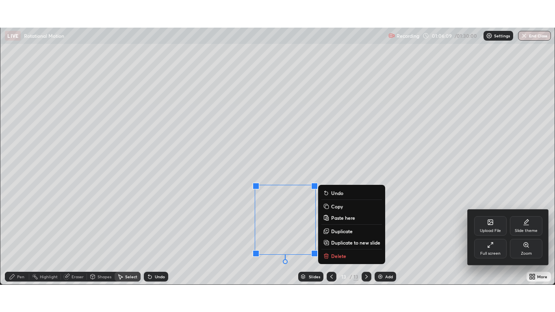
scroll to position [40401, 40103]
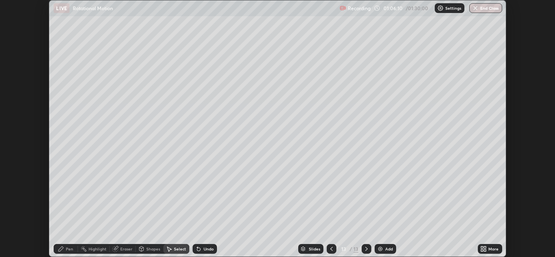
click at [485, 248] on icon at bounding box center [485, 248] width 2 height 2
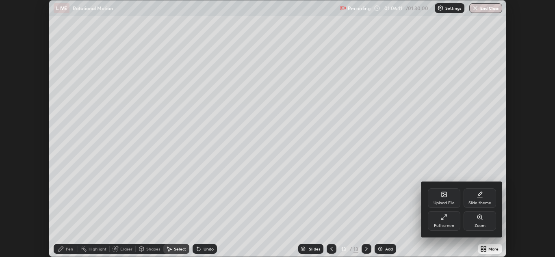
click at [447, 220] on icon at bounding box center [444, 217] width 7 height 7
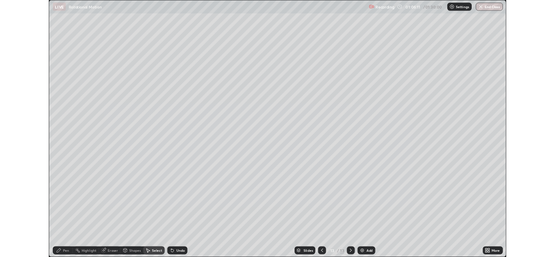
scroll to position [312, 555]
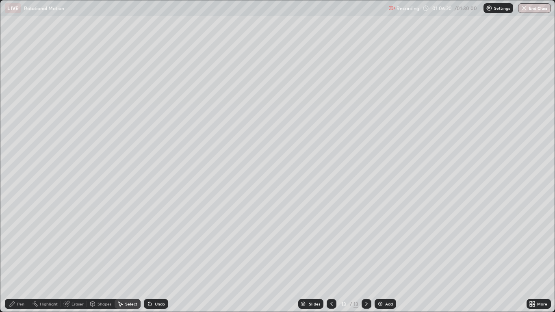
click at [98, 257] on div "Shapes" at bounding box center [105, 304] width 14 height 4
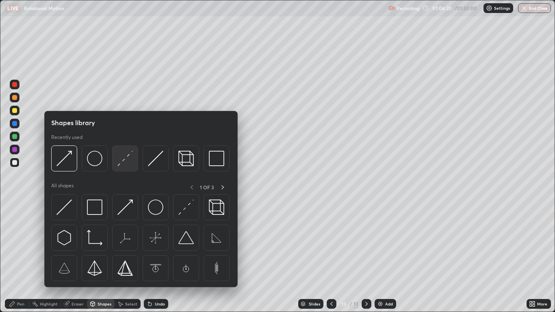
click at [120, 165] on img at bounding box center [125, 158] width 15 height 15
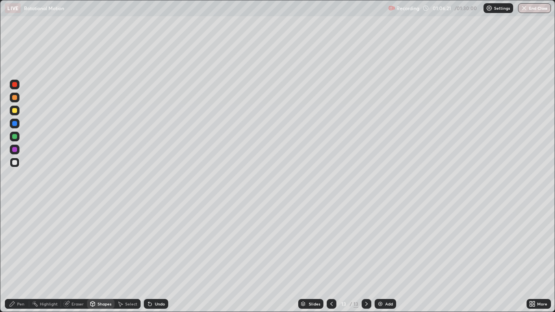
click at [17, 124] on div at bounding box center [14, 123] width 5 height 5
click at [22, 257] on div "Pen" at bounding box center [20, 304] width 7 height 4
click at [15, 221] on div at bounding box center [15, 218] width 10 height 10
click at [16, 113] on div at bounding box center [14, 110] width 5 height 5
click at [95, 257] on icon at bounding box center [92, 304] width 7 height 7
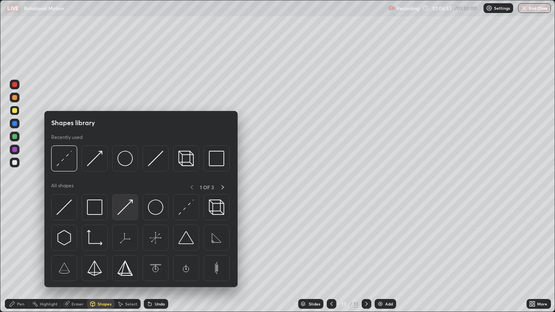
click at [114, 213] on div at bounding box center [125, 207] width 26 height 26
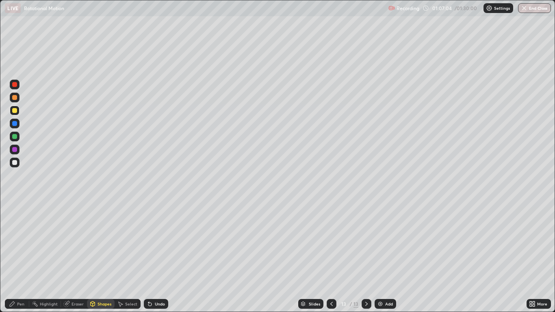
click at [20, 257] on div "Pen" at bounding box center [20, 304] width 7 height 4
click at [15, 205] on div at bounding box center [15, 205] width 2 height 2
click at [14, 126] on div at bounding box center [15, 124] width 10 height 10
click at [153, 257] on div "Undo" at bounding box center [156, 304] width 24 height 10
click at [332, 257] on icon at bounding box center [332, 304] width 7 height 7
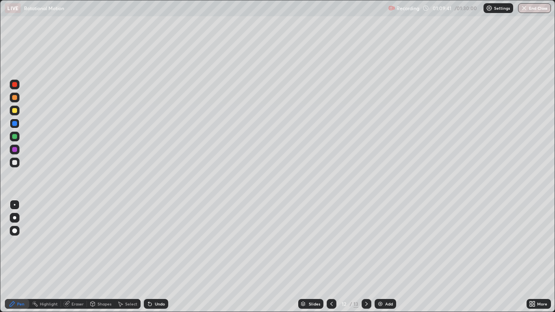
click at [368, 257] on icon at bounding box center [366, 304] width 7 height 7
click at [19, 139] on div at bounding box center [15, 137] width 10 height 10
click at [390, 257] on div "Add" at bounding box center [389, 304] width 8 height 4
click at [105, 257] on div "Shapes" at bounding box center [105, 304] width 14 height 4
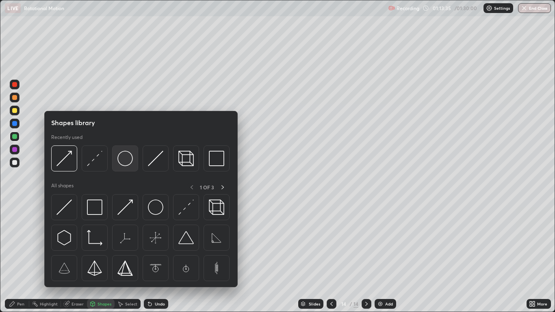
click at [123, 166] on img at bounding box center [125, 158] width 15 height 15
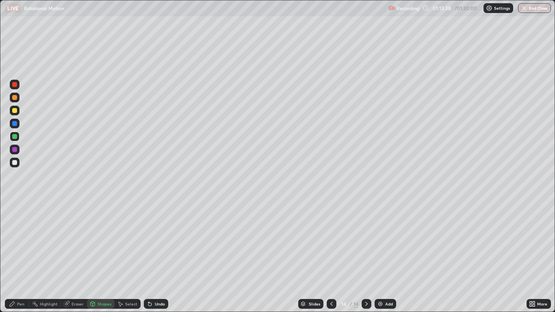
click at [100, 257] on div "Shapes" at bounding box center [105, 304] width 14 height 4
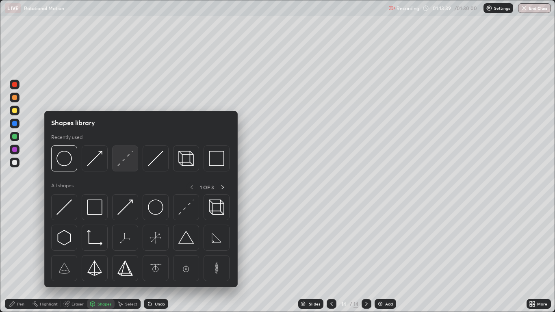
click at [117, 165] on div at bounding box center [125, 159] width 26 height 26
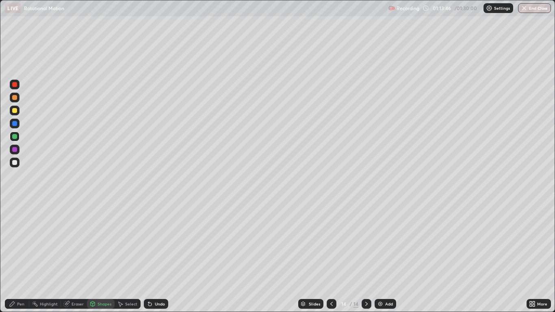
click at [98, 257] on div "Shapes" at bounding box center [105, 304] width 14 height 4
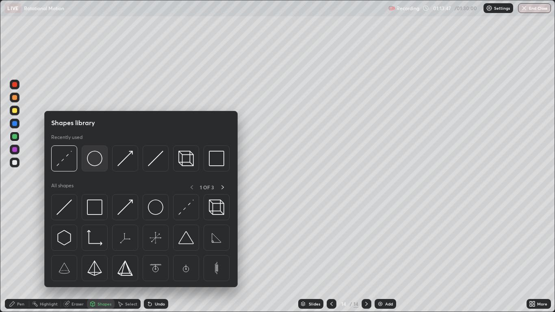
click at [94, 161] on img at bounding box center [94, 158] width 15 height 15
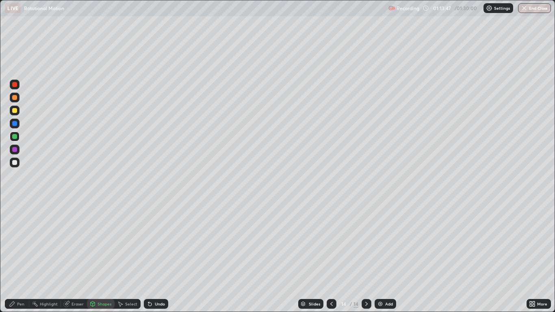
click at [13, 110] on div at bounding box center [14, 110] width 5 height 5
click at [101, 257] on div "Shapes" at bounding box center [105, 304] width 14 height 4
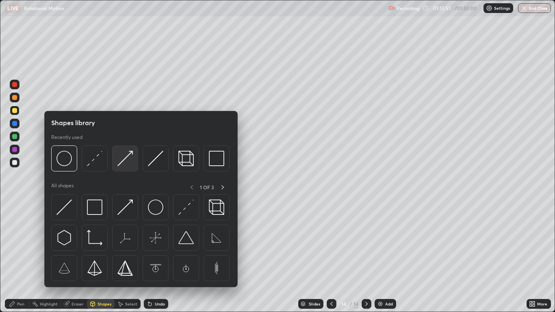
click at [119, 165] on img at bounding box center [125, 158] width 15 height 15
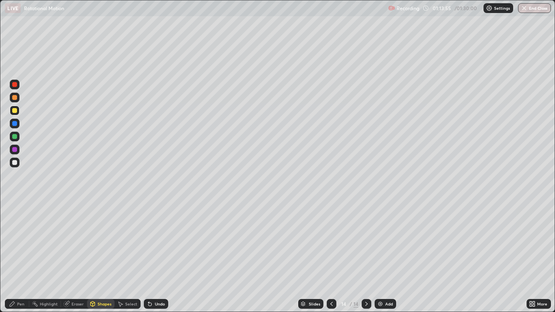
click at [21, 257] on div "Pen" at bounding box center [20, 304] width 7 height 4
click at [16, 125] on div at bounding box center [14, 123] width 5 height 5
click at [14, 165] on div at bounding box center [15, 163] width 10 height 10
click at [157, 257] on div "Undo" at bounding box center [156, 304] width 24 height 10
click at [162, 257] on div "Undo" at bounding box center [160, 304] width 10 height 4
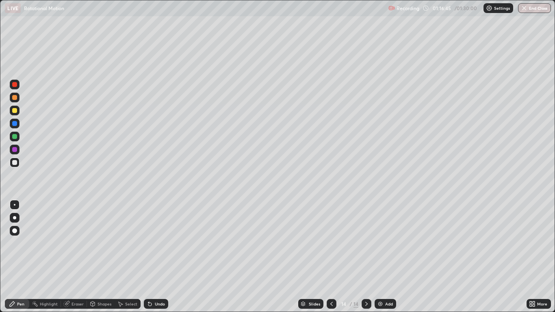
click at [15, 111] on div at bounding box center [14, 110] width 5 height 5
click at [15, 218] on div at bounding box center [14, 217] width 3 height 3
click at [15, 205] on div at bounding box center [15, 205] width 2 height 2
click at [13, 165] on div at bounding box center [14, 162] width 5 height 5
click at [126, 257] on div "Select" at bounding box center [131, 304] width 12 height 4
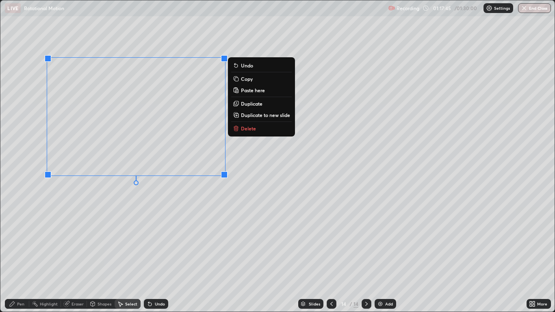
click at [241, 78] on p "Copy" at bounding box center [247, 79] width 12 height 7
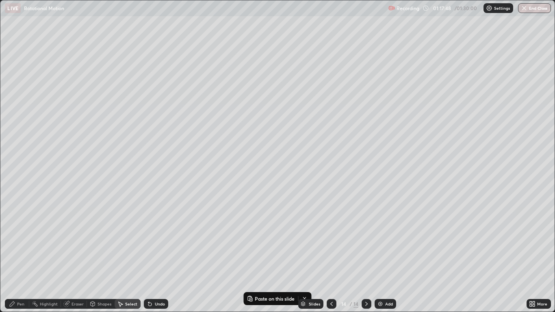
click at [383, 257] on img at bounding box center [380, 304] width 7 height 7
click at [50, 55] on p "Paste here" at bounding box center [57, 55] width 24 height 7
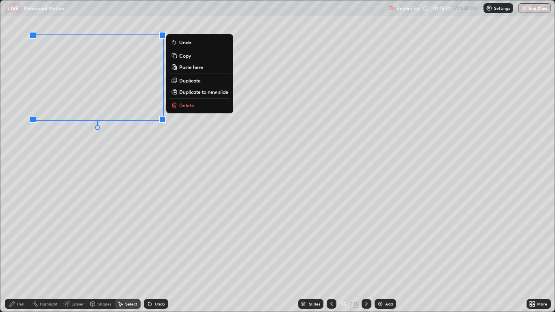
click at [192, 54] on button "Copy" at bounding box center [200, 56] width 61 height 10
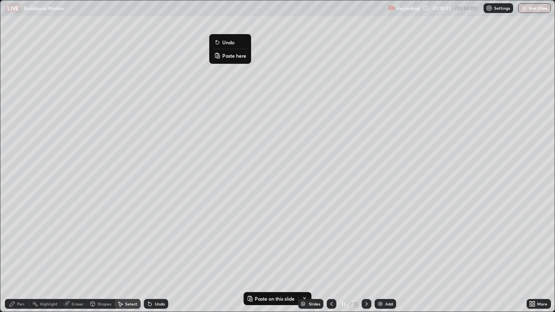
click at [217, 54] on icon at bounding box center [217, 53] width 2 height 1
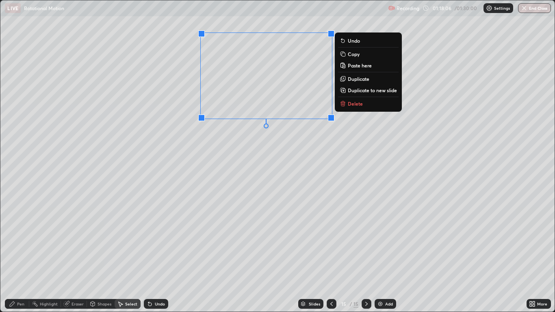
click at [367, 55] on button "Copy" at bounding box center [368, 54] width 61 height 10
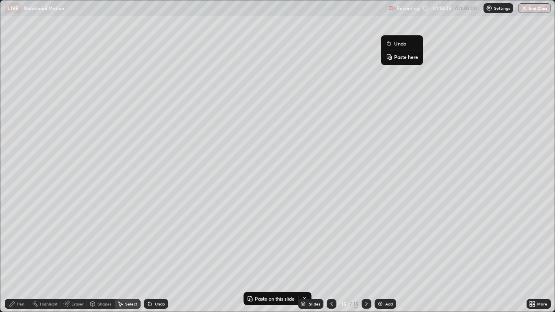
click at [398, 56] on p "Paste here" at bounding box center [406, 57] width 24 height 7
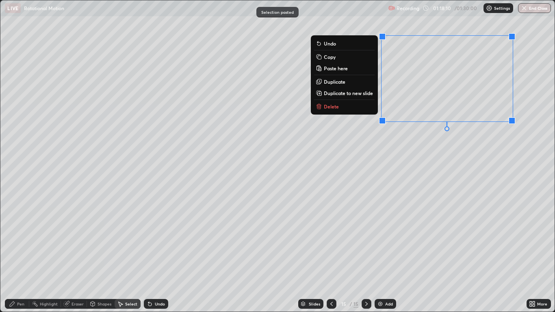
click at [450, 174] on div "0 ° Undo Copy Paste here Duplicate Duplicate to new slide Delete" at bounding box center [277, 155] width 554 height 311
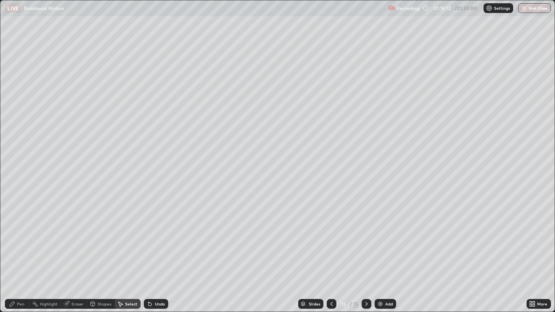
click at [532, 257] on icon at bounding box center [531, 306] width 2 height 2
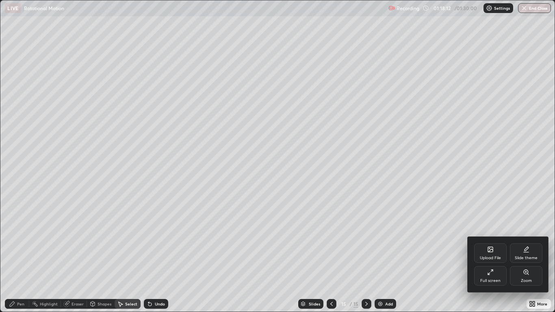
click at [496, 257] on div "Full screen" at bounding box center [491, 281] width 20 height 4
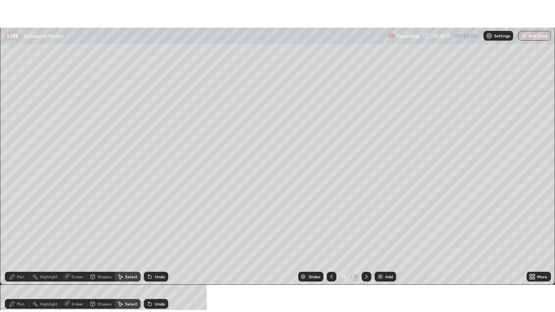
scroll to position [40401, 40103]
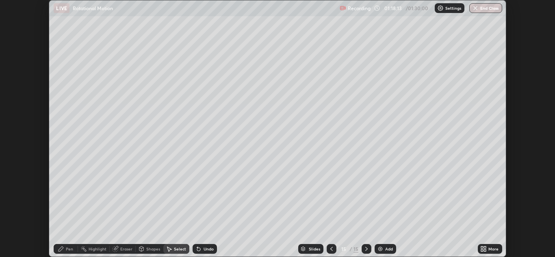
click at [486, 249] on icon at bounding box center [484, 249] width 7 height 7
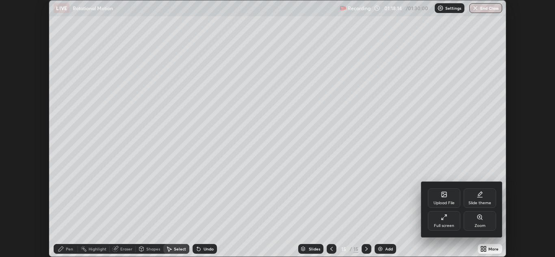
click at [452, 222] on div "Full screen" at bounding box center [444, 221] width 33 height 20
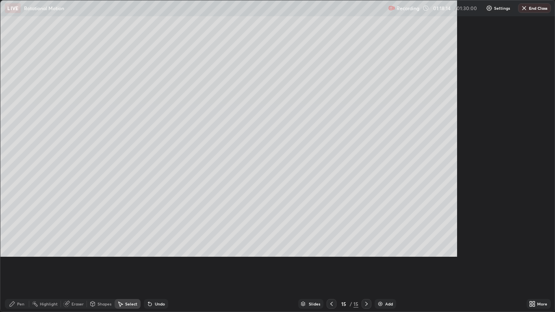
scroll to position [312, 555]
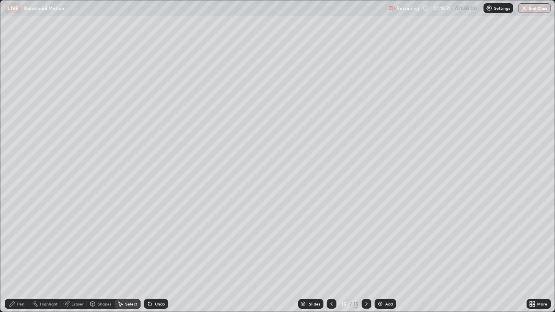
click at [69, 257] on icon at bounding box center [67, 303] width 4 height 4
click at [21, 257] on div "Pen" at bounding box center [20, 304] width 7 height 4
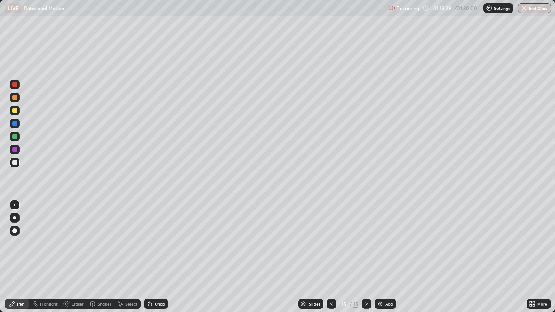
click at [17, 109] on div at bounding box center [15, 111] width 10 height 10
click at [15, 218] on div at bounding box center [14, 217] width 3 height 3
click at [15, 134] on div at bounding box center [15, 137] width 10 height 10
click at [99, 257] on div "Shapes" at bounding box center [105, 304] width 14 height 4
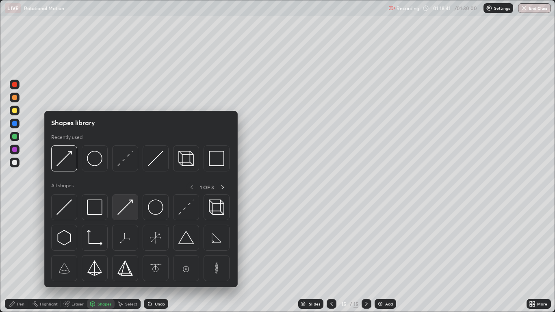
click at [119, 210] on img at bounding box center [125, 207] width 15 height 15
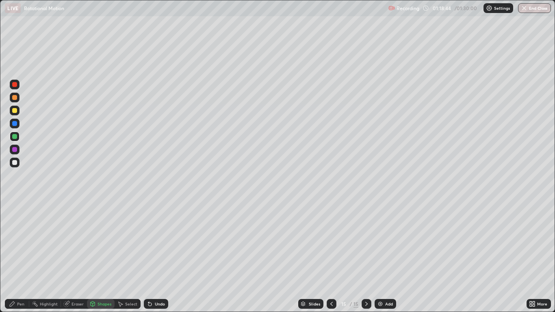
click at [15, 98] on div at bounding box center [14, 97] width 5 height 5
click at [25, 257] on div "Pen" at bounding box center [17, 304] width 24 height 10
click at [15, 163] on div at bounding box center [14, 162] width 5 height 5
click at [15, 205] on div at bounding box center [15, 205] width 2 height 2
click at [64, 257] on icon at bounding box center [66, 304] width 5 height 5
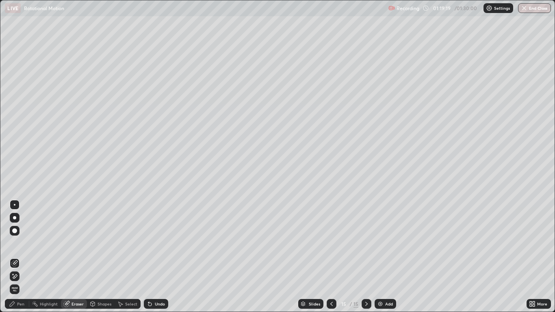
click at [24, 257] on div "Pen" at bounding box center [17, 304] width 24 height 10
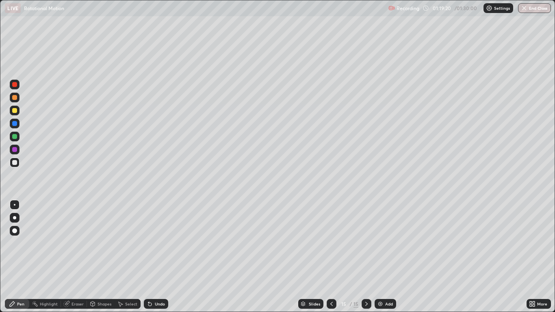
click at [18, 111] on div at bounding box center [15, 111] width 10 height 10
click at [153, 257] on div "Undo" at bounding box center [156, 304] width 24 height 10
click at [155, 257] on div "Undo" at bounding box center [160, 304] width 10 height 4
click at [149, 257] on icon at bounding box center [149, 304] width 3 height 3
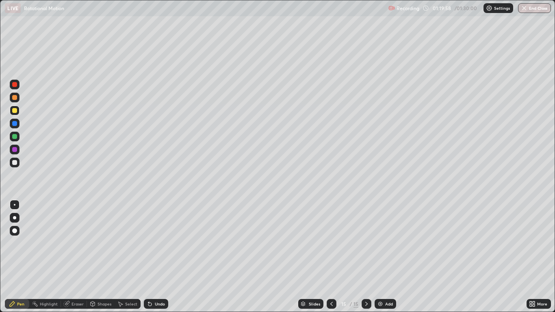
click at [99, 257] on div "Shapes" at bounding box center [105, 304] width 14 height 4
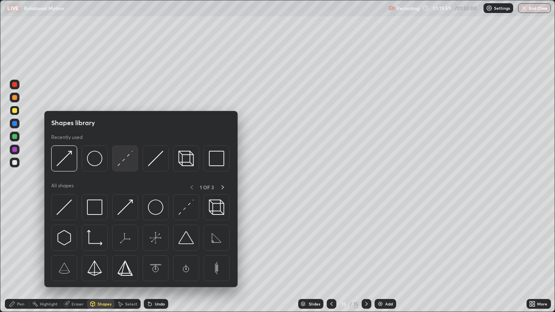
click at [119, 166] on div at bounding box center [125, 159] width 26 height 26
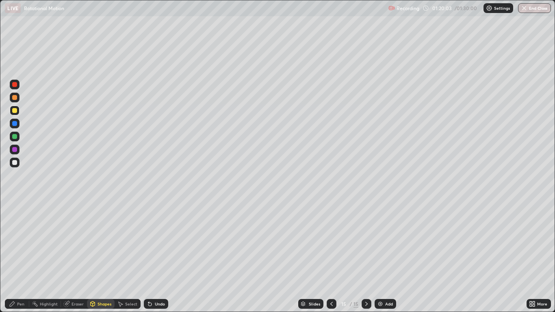
click at [155, 257] on div "Undo" at bounding box center [160, 304] width 10 height 4
click at [15, 137] on div at bounding box center [14, 136] width 5 height 5
click at [159, 257] on div "Undo" at bounding box center [160, 304] width 10 height 4
click at [20, 257] on div "Pen" at bounding box center [20, 304] width 7 height 4
click at [15, 218] on div at bounding box center [14, 217] width 3 height 3
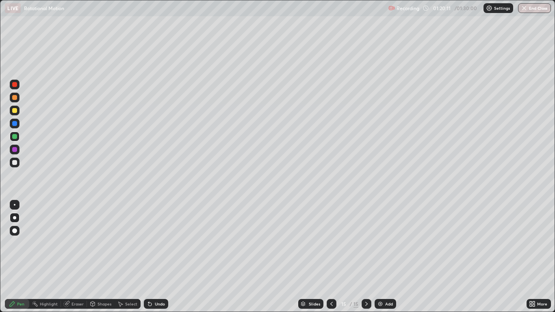
click at [13, 112] on div at bounding box center [14, 110] width 5 height 5
click at [14, 205] on div at bounding box center [15, 205] width 2 height 2
click at [15, 161] on div at bounding box center [14, 162] width 5 height 5
click at [15, 114] on div at bounding box center [15, 111] width 10 height 10
click at [150, 257] on icon at bounding box center [149, 304] width 3 height 3
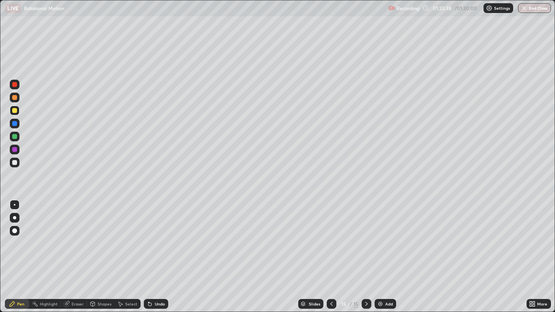
click at [151, 257] on icon at bounding box center [150, 304] width 7 height 7
click at [14, 165] on div at bounding box center [15, 163] width 10 height 10
click at [331, 257] on icon at bounding box center [332, 304] width 7 height 7
click at [362, 257] on div at bounding box center [367, 304] width 10 height 10
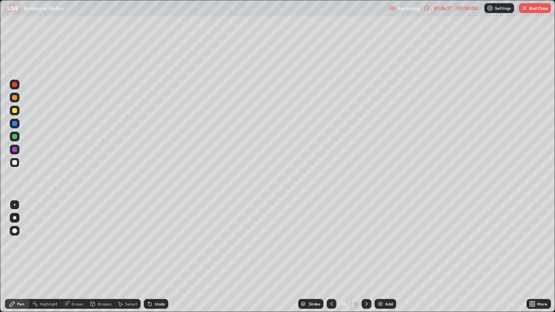
click at [540, 12] on button "End Class" at bounding box center [535, 8] width 32 height 10
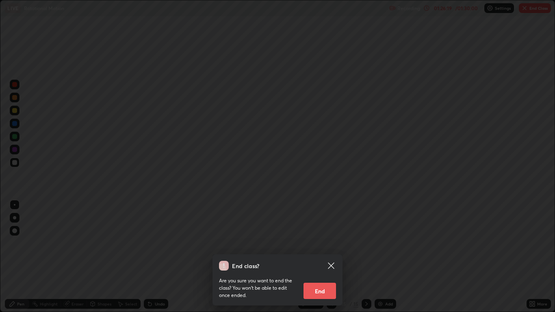
click at [325, 257] on button "End" at bounding box center [320, 291] width 33 height 16
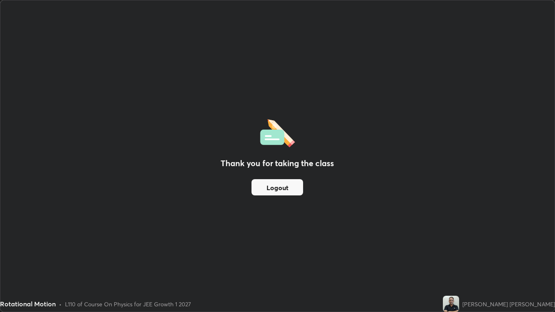
click at [272, 189] on button "Logout" at bounding box center [278, 187] width 52 height 16
